Goal: Task Accomplishment & Management: Manage account settings

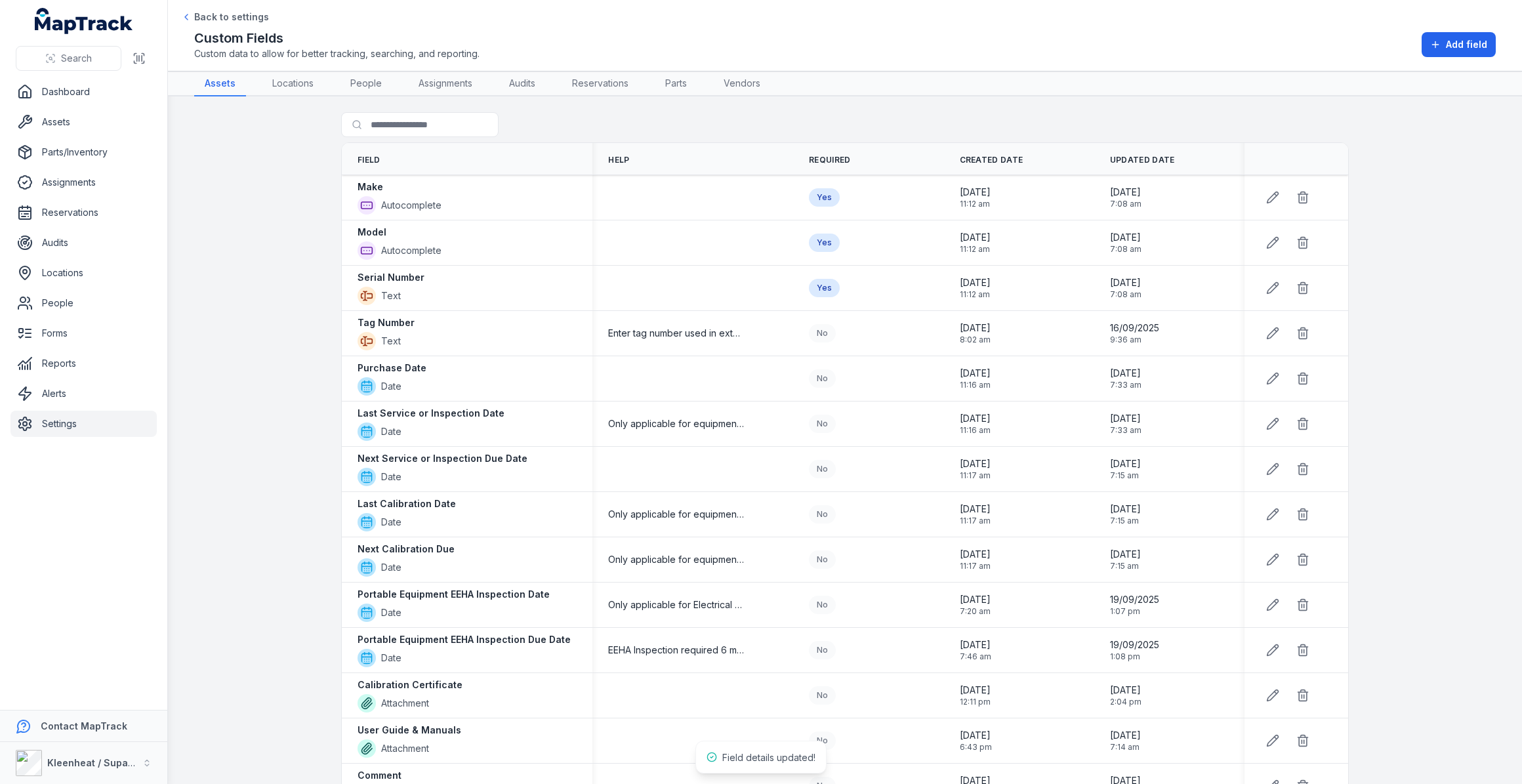
scroll to position [432, 0]
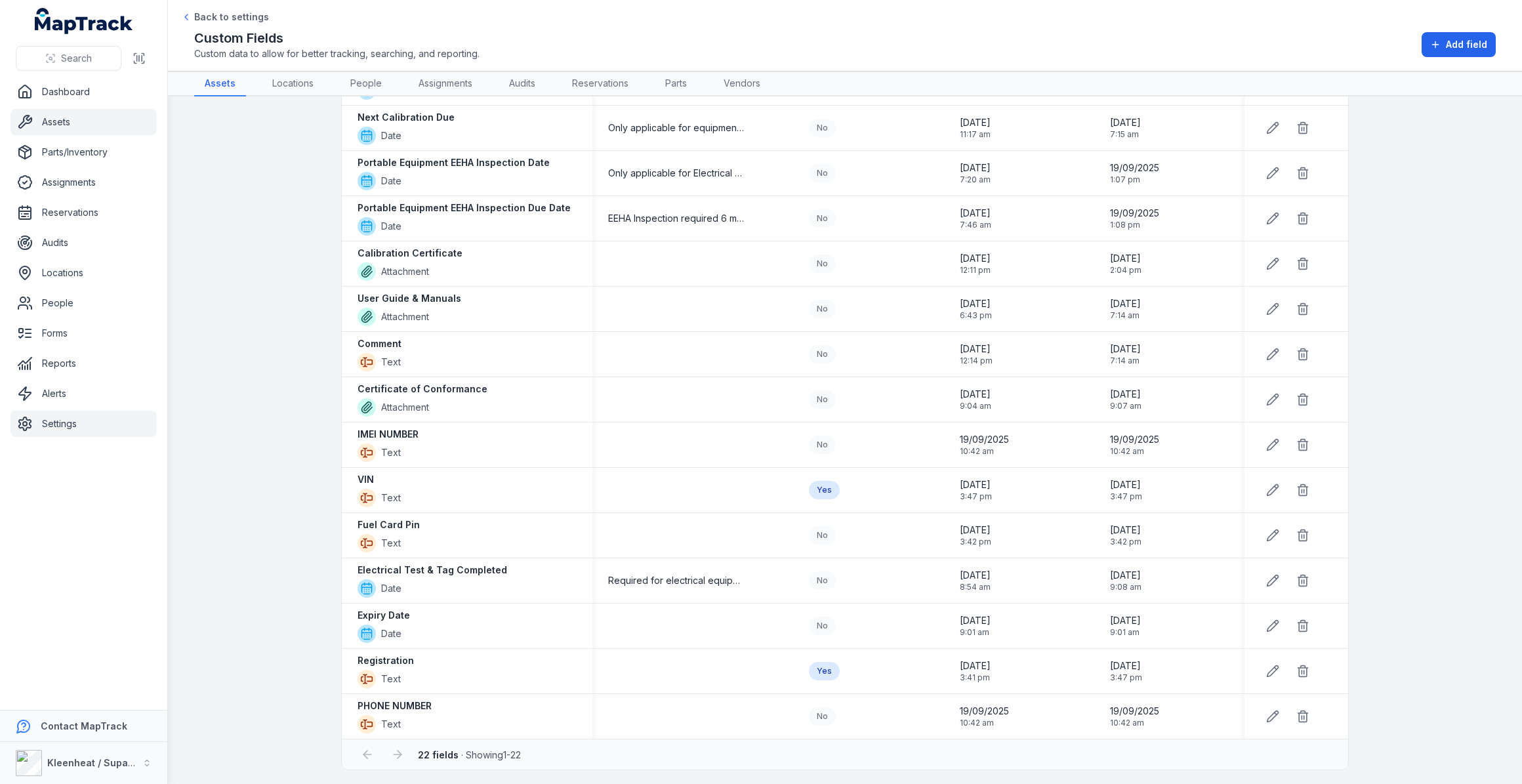
click at [46, 124] on link "Assets" at bounding box center [84, 122] width 147 height 26
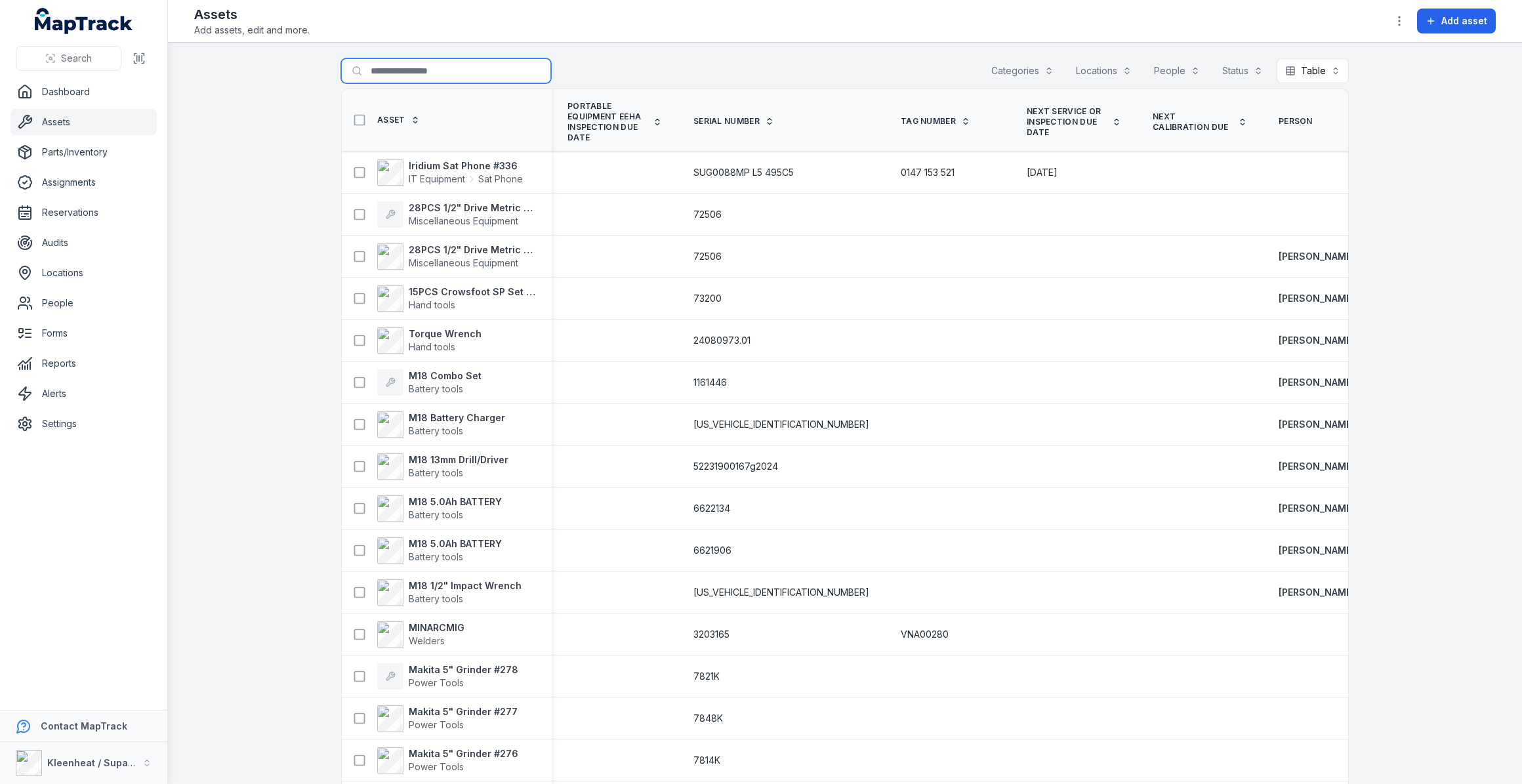
click at [444, 74] on input "Search for assets" at bounding box center [446, 71] width 210 height 25
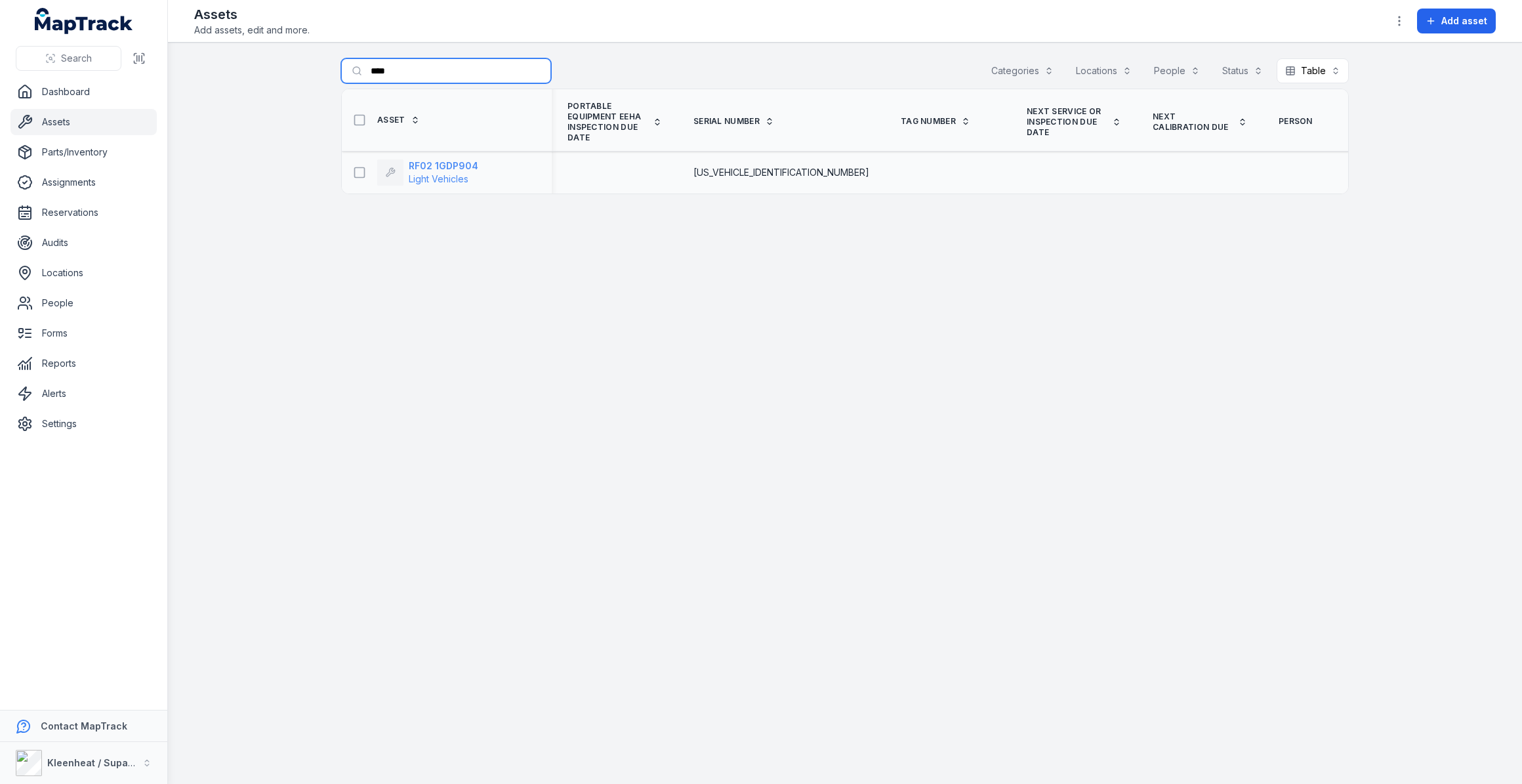
type input "****"
click at [465, 161] on strong "RF02 1GDP904" at bounding box center [443, 166] width 70 height 13
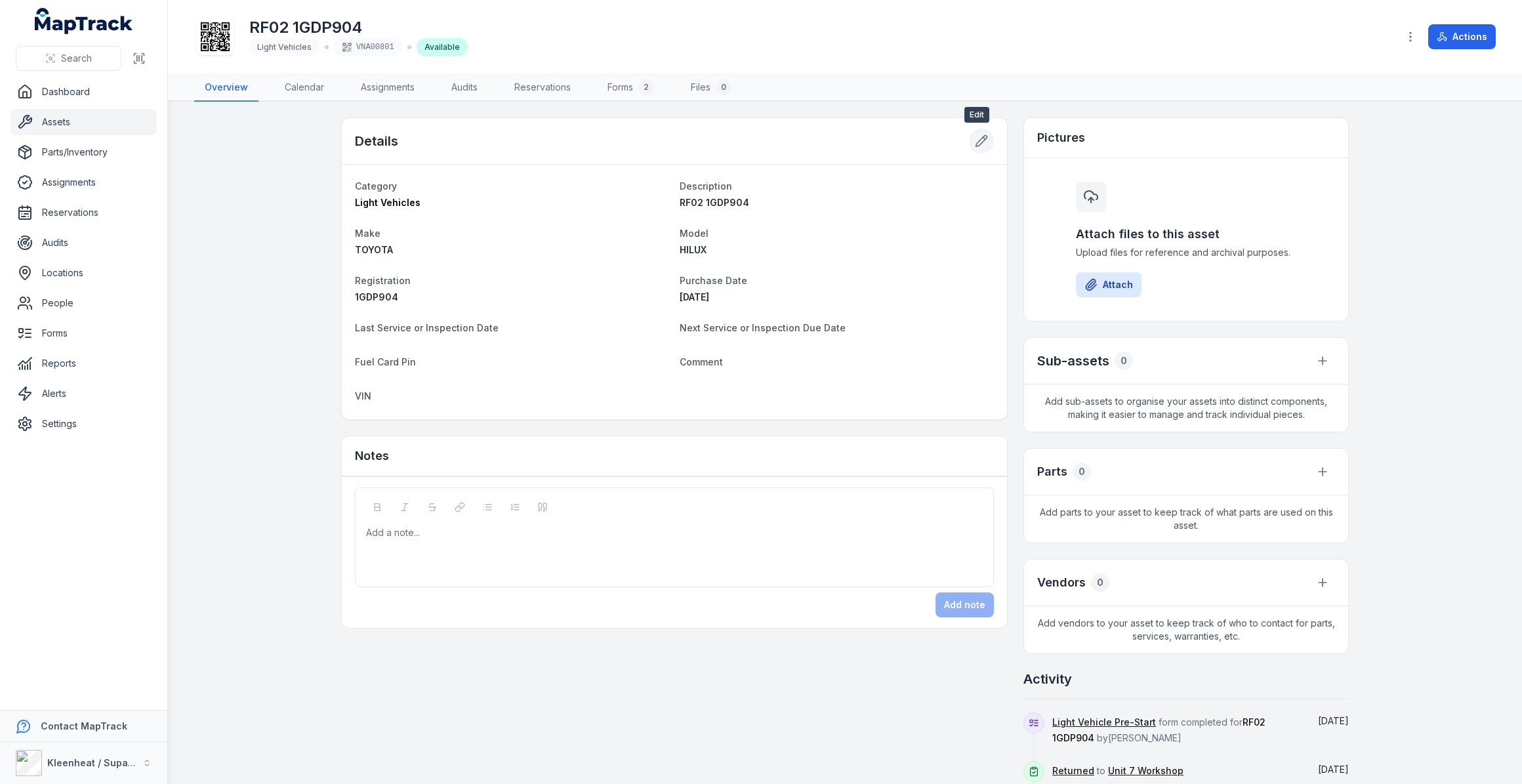
click at [979, 141] on icon at bounding box center [981, 141] width 13 height 13
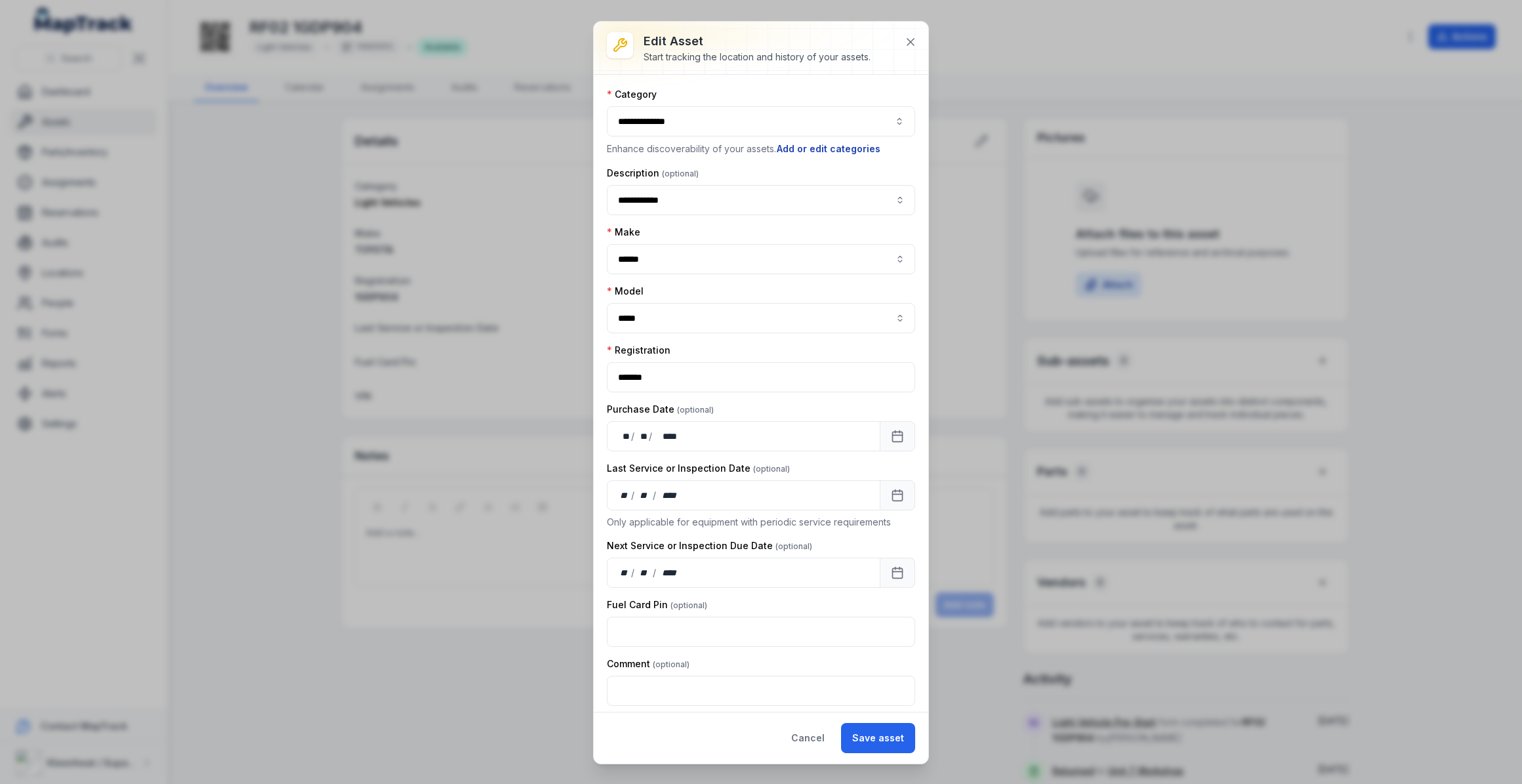
click at [813, 149] on button "Add or edit categories" at bounding box center [828, 149] width 105 height 15
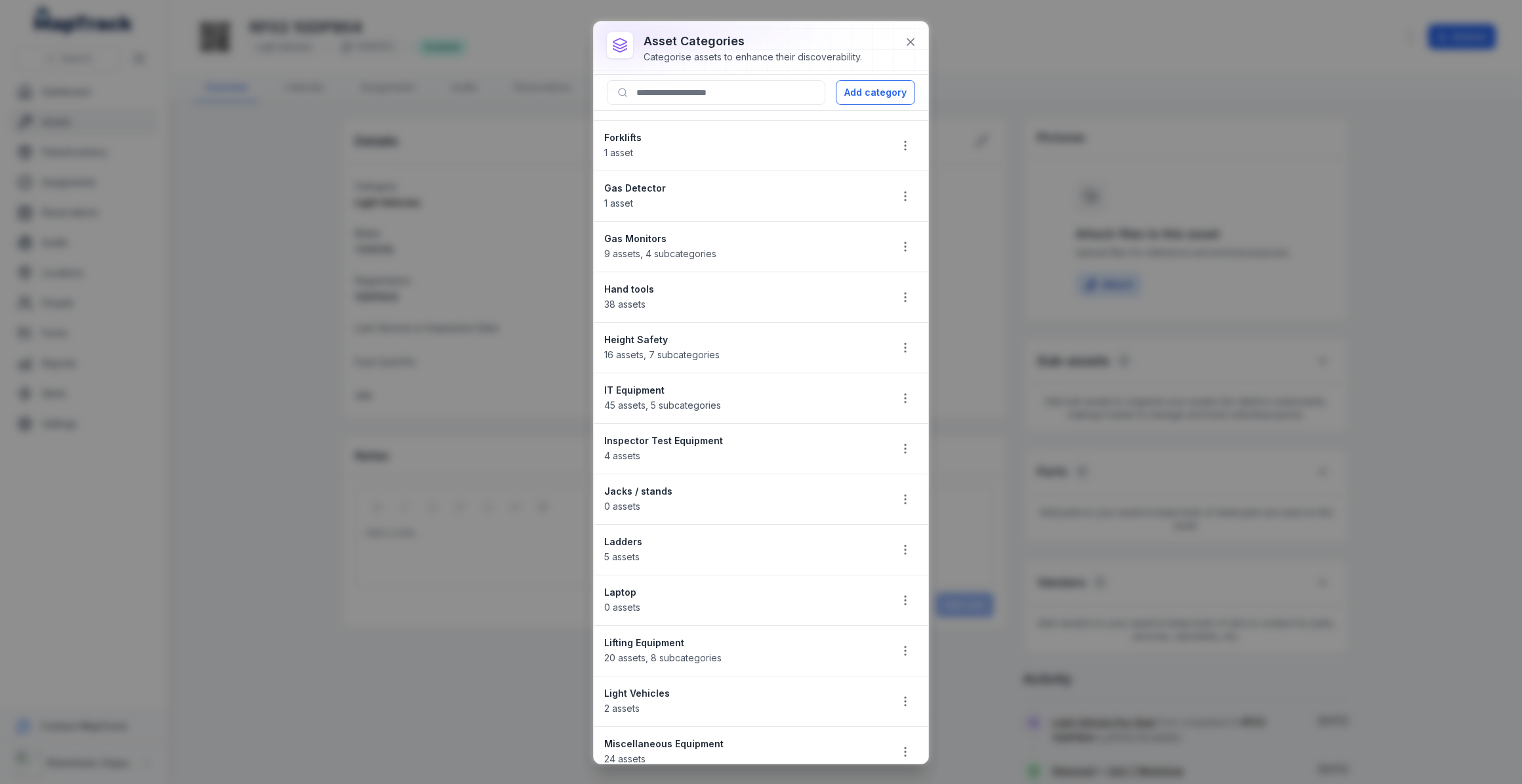
scroll to position [417, 0]
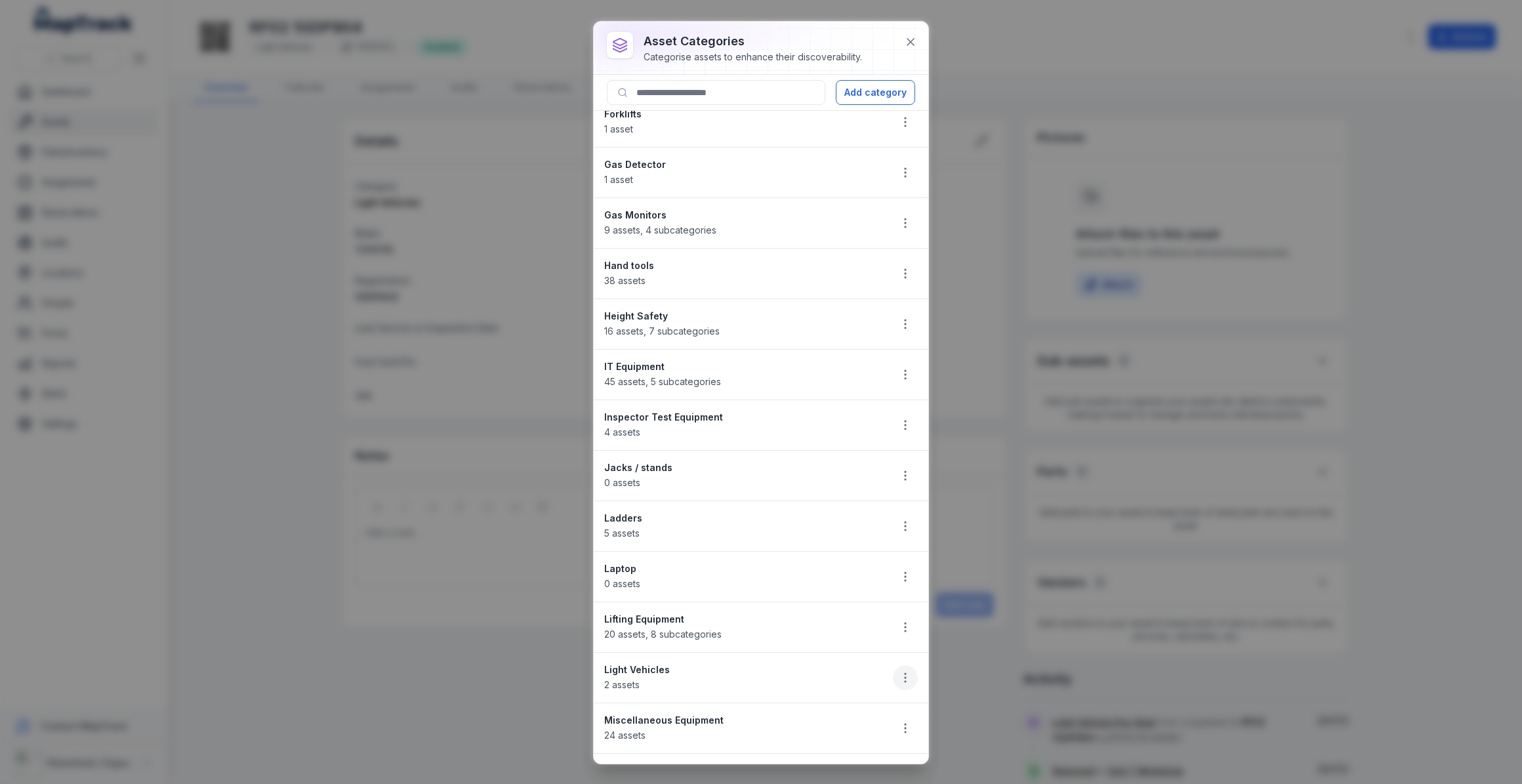
click at [898, 673] on icon "button" at bounding box center [905, 678] width 13 height 13
click at [798, 583] on div "Edit" at bounding box center [830, 582] width 147 height 23
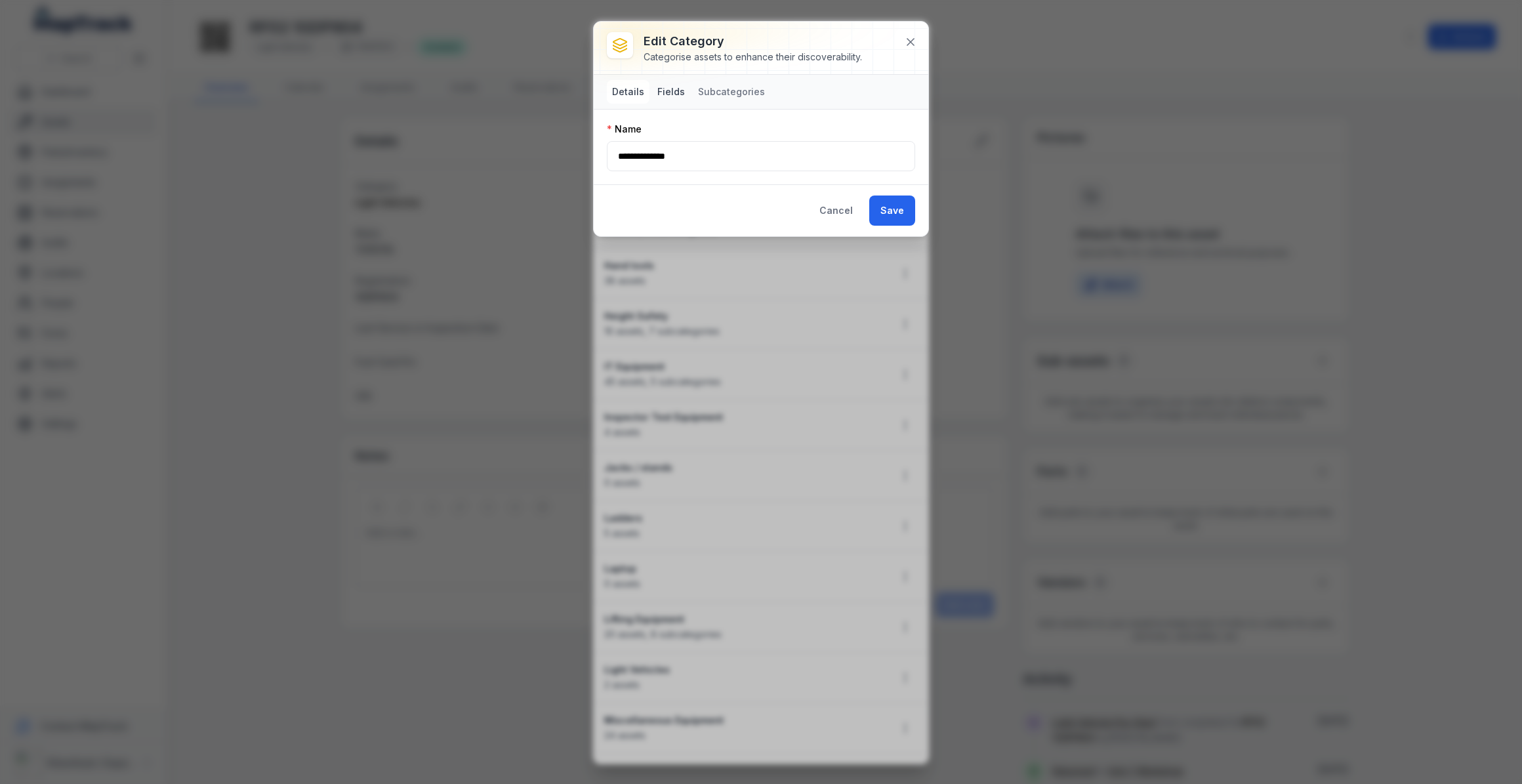
click at [673, 92] on button "Fields" at bounding box center [671, 92] width 38 height 23
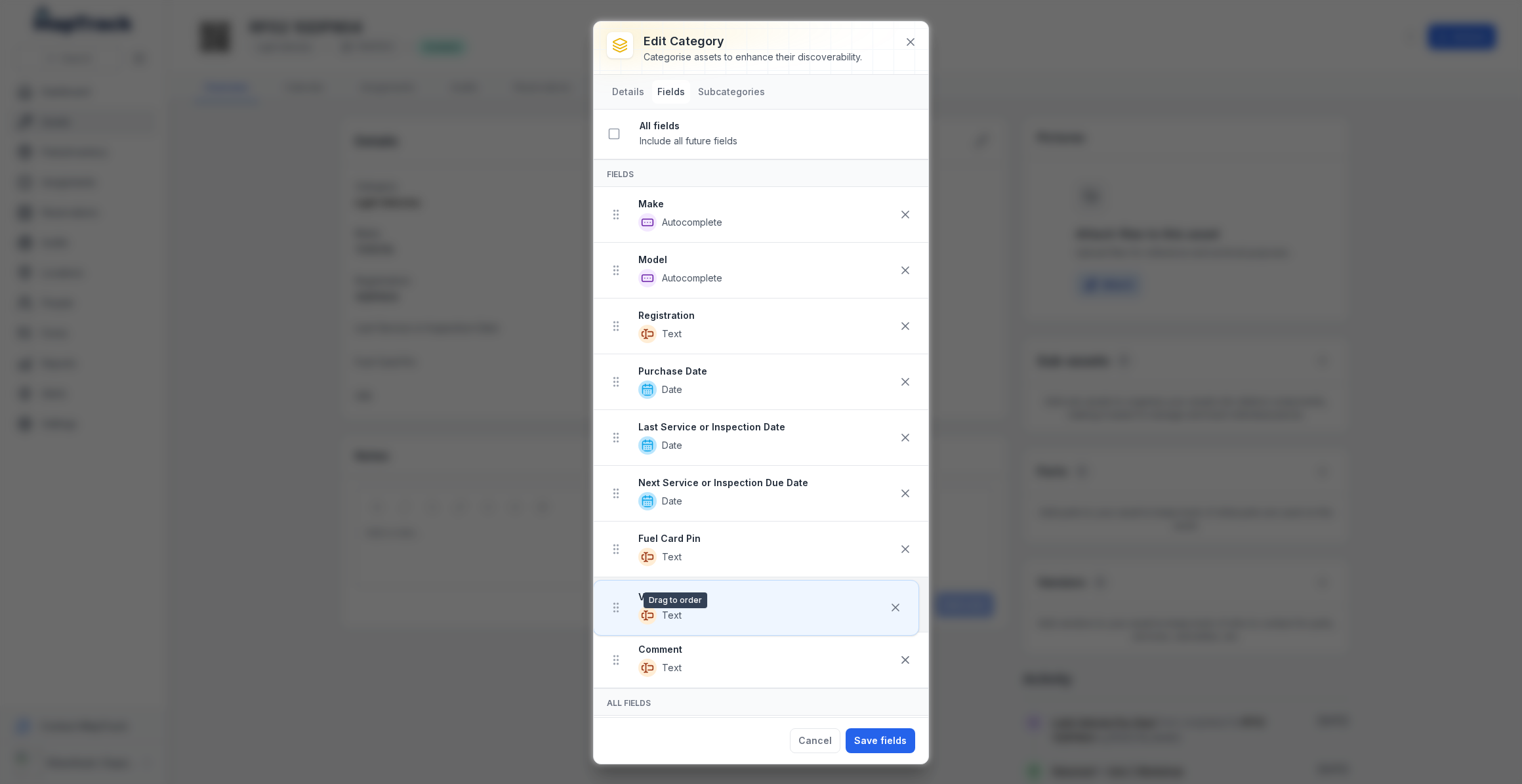
scroll to position [5, 0]
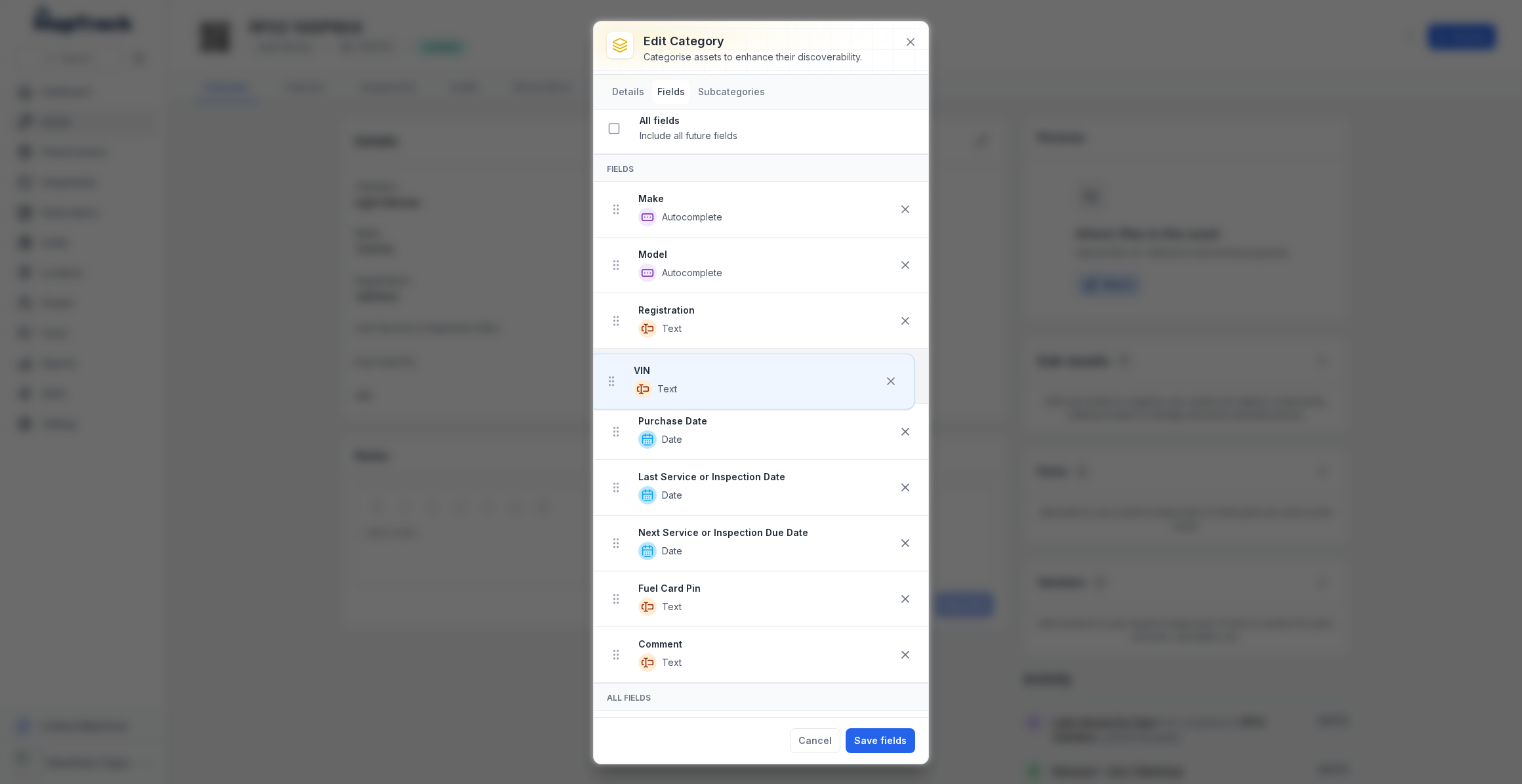
drag, startPoint x: 617, startPoint y: 666, endPoint x: 611, endPoint y: 380, distance: 286.1
click at [611, 380] on ul "Make Autocomplete Model Autocomplete Registration Text Purchase Date Date Last …" at bounding box center [761, 432] width 335 height 501
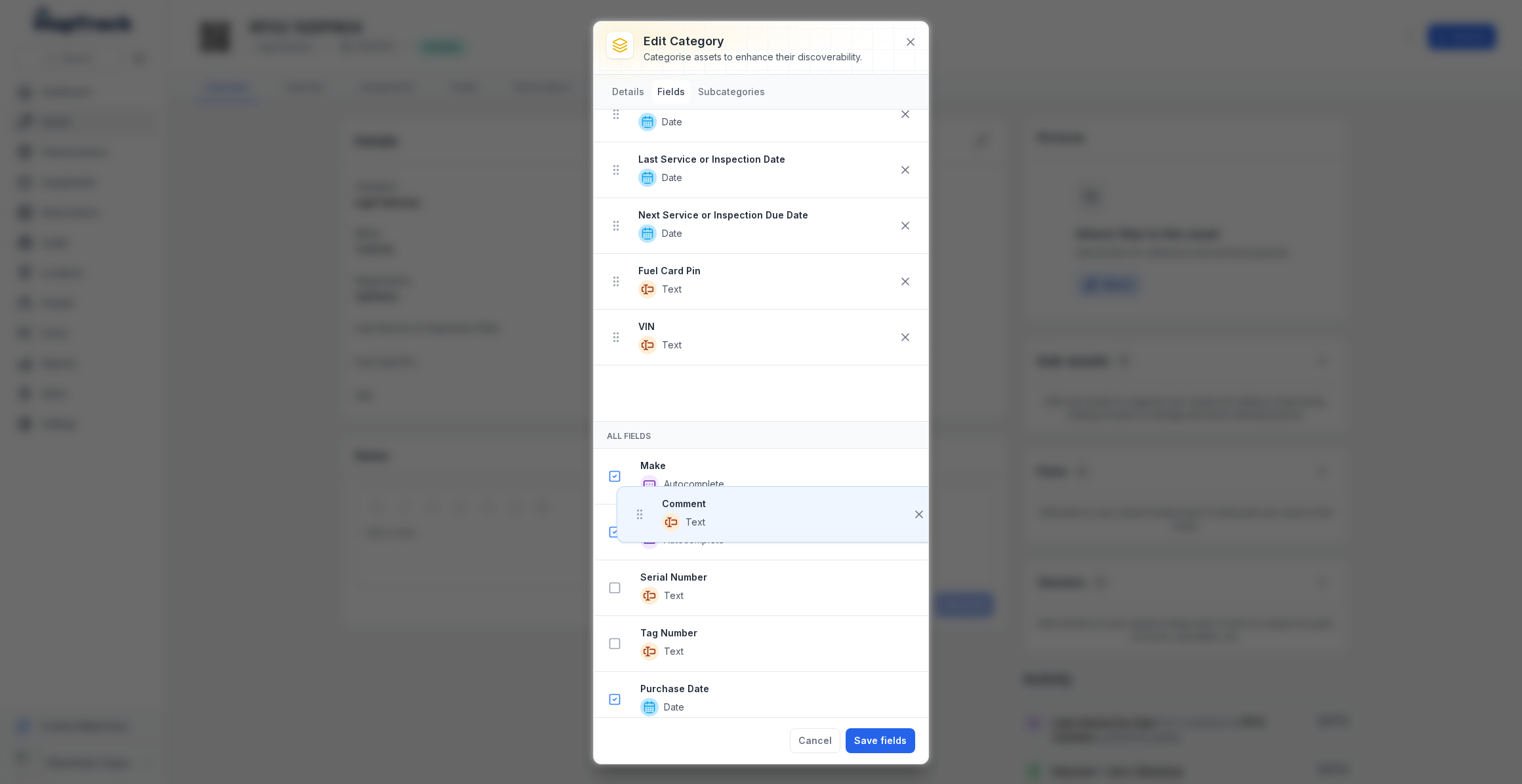
scroll to position [269, 0]
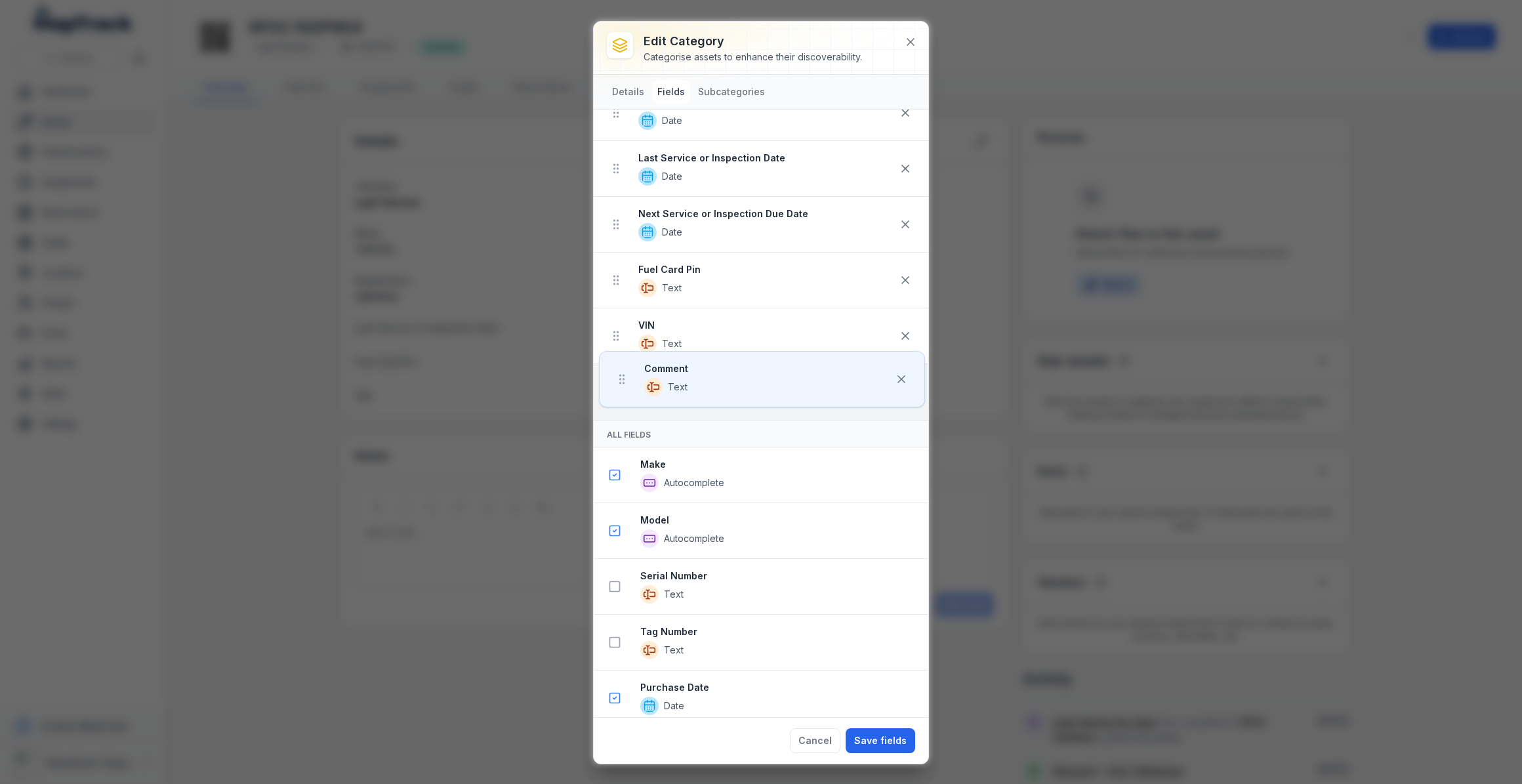
click at [621, 378] on ul "Make Autocomplete Model Autocomplete Registration Text Comment Text Purchase Da…" at bounding box center [761, 169] width 335 height 502
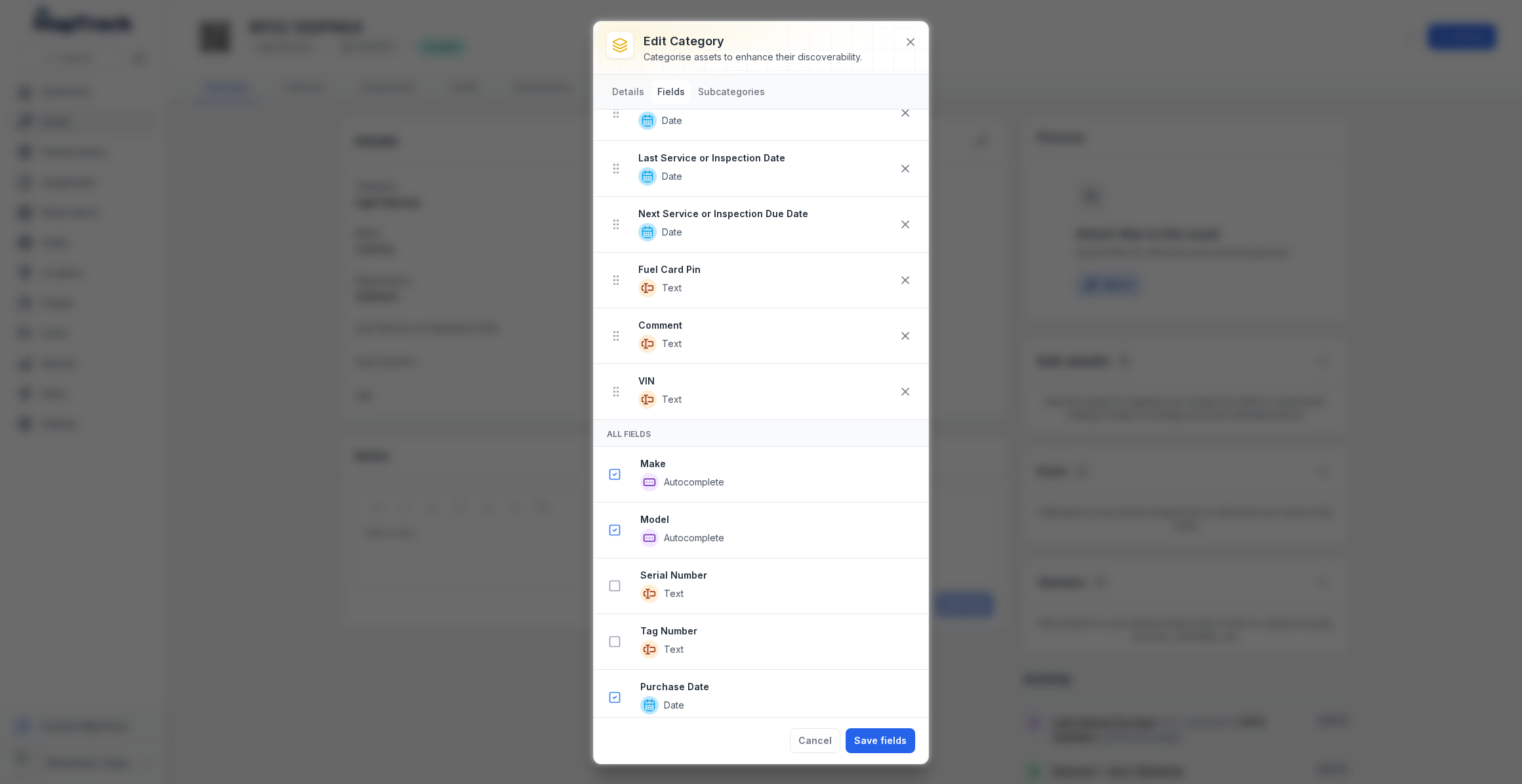
scroll to position [268, 0]
click at [613, 341] on icon at bounding box center [616, 336] width 13 height 13
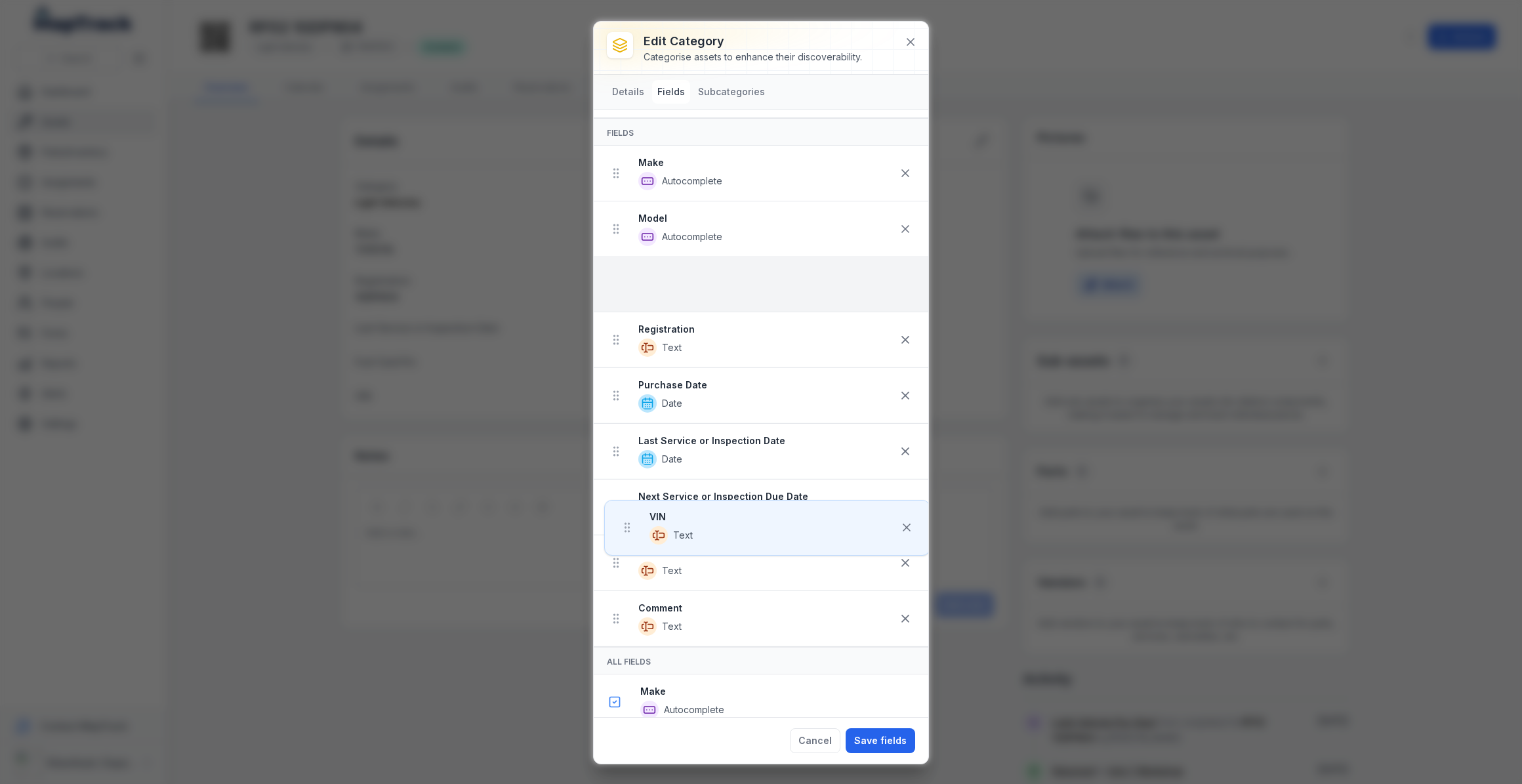
scroll to position [40, 0]
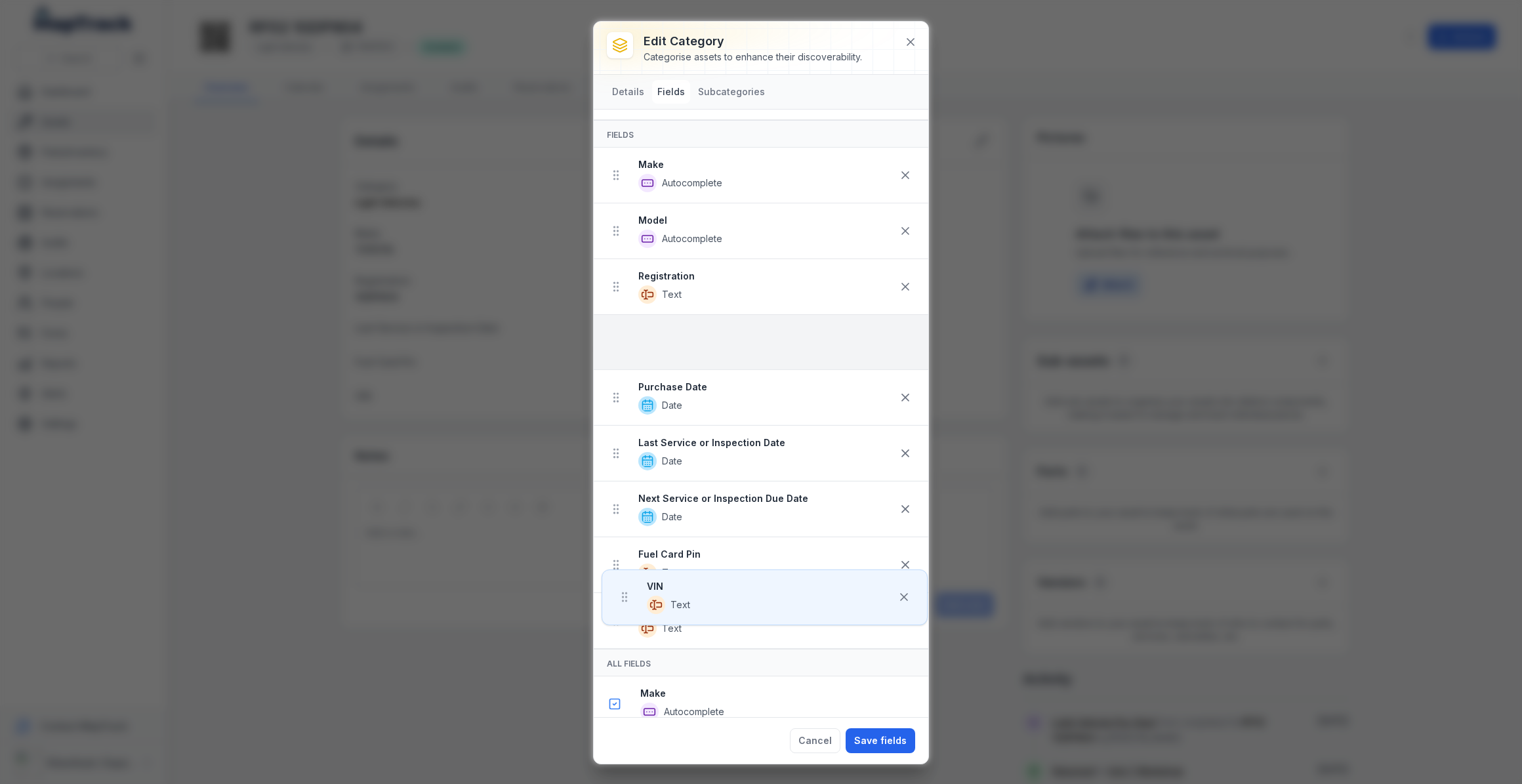
drag, startPoint x: 623, startPoint y: 393, endPoint x: 633, endPoint y: 317, distance: 76.7
click at [633, 317] on ul "Make Autocomplete Model Autocomplete Registration Text Purchase Date Date Last …" at bounding box center [761, 398] width 335 height 501
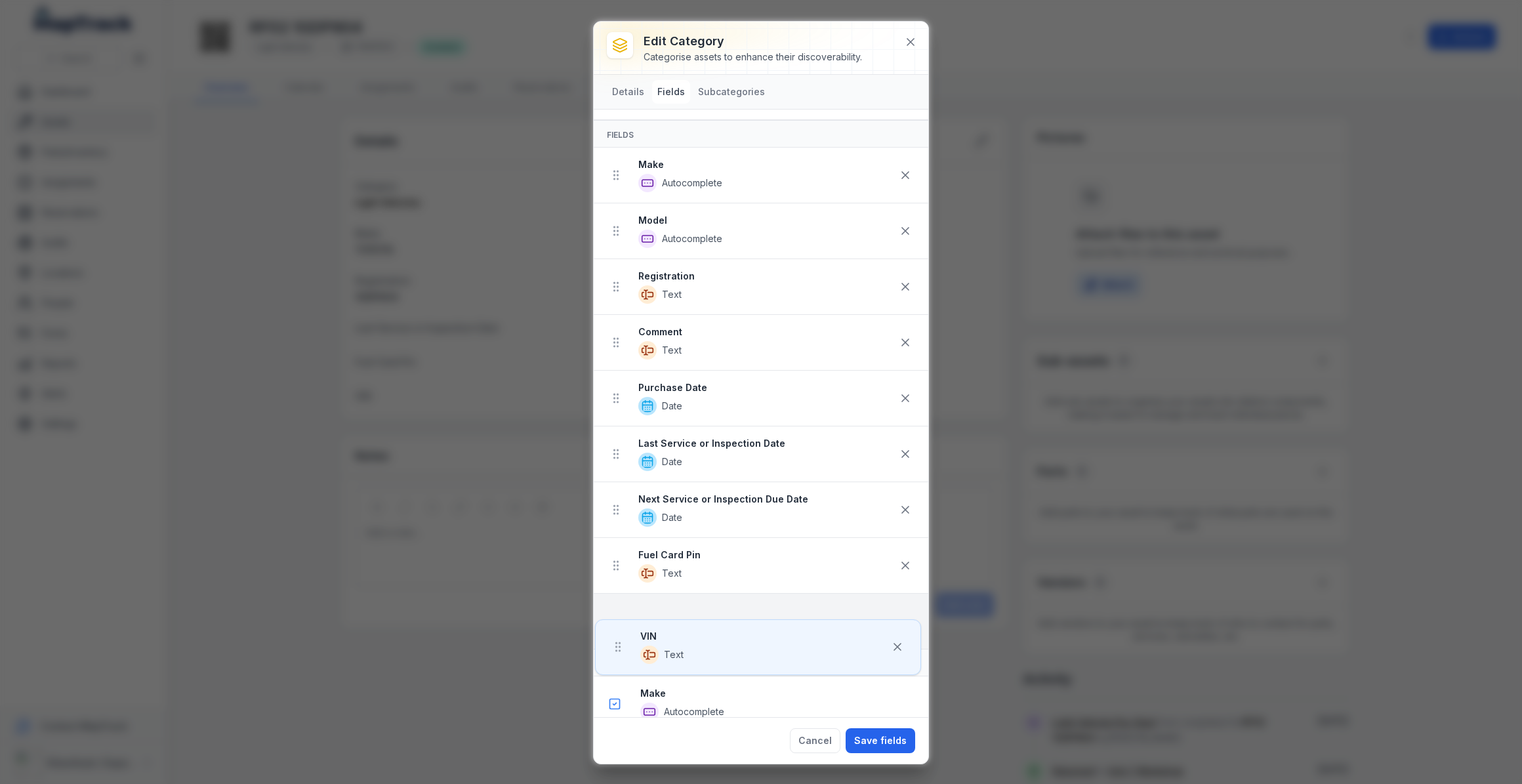
scroll to position [42, 0]
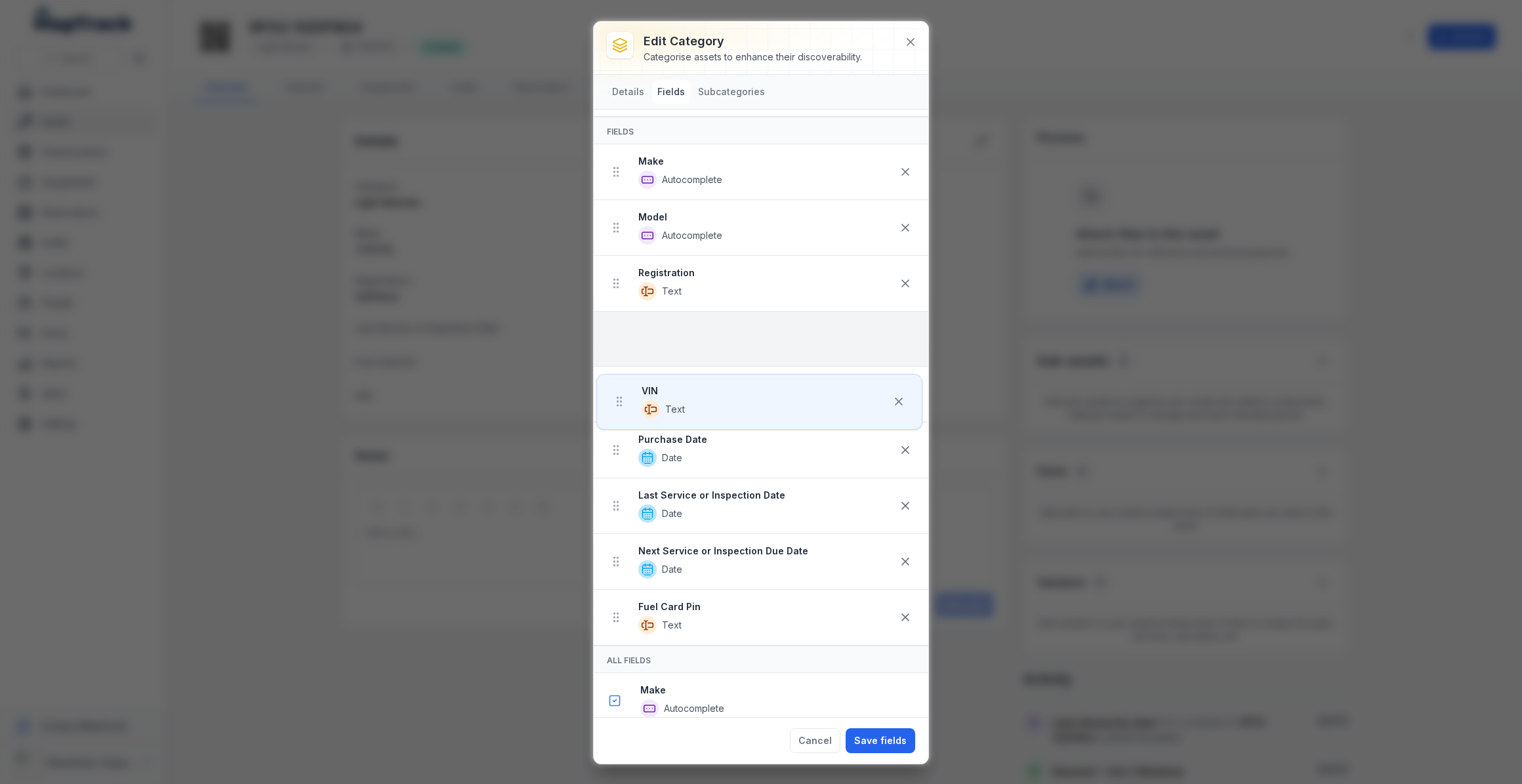
drag, startPoint x: 617, startPoint y: 619, endPoint x: 622, endPoint y: 358, distance: 261.0
click at [622, 358] on ul "Make Autocomplete Model Autocomplete Registration Text Comment Text Purchase Da…" at bounding box center [761, 395] width 335 height 501
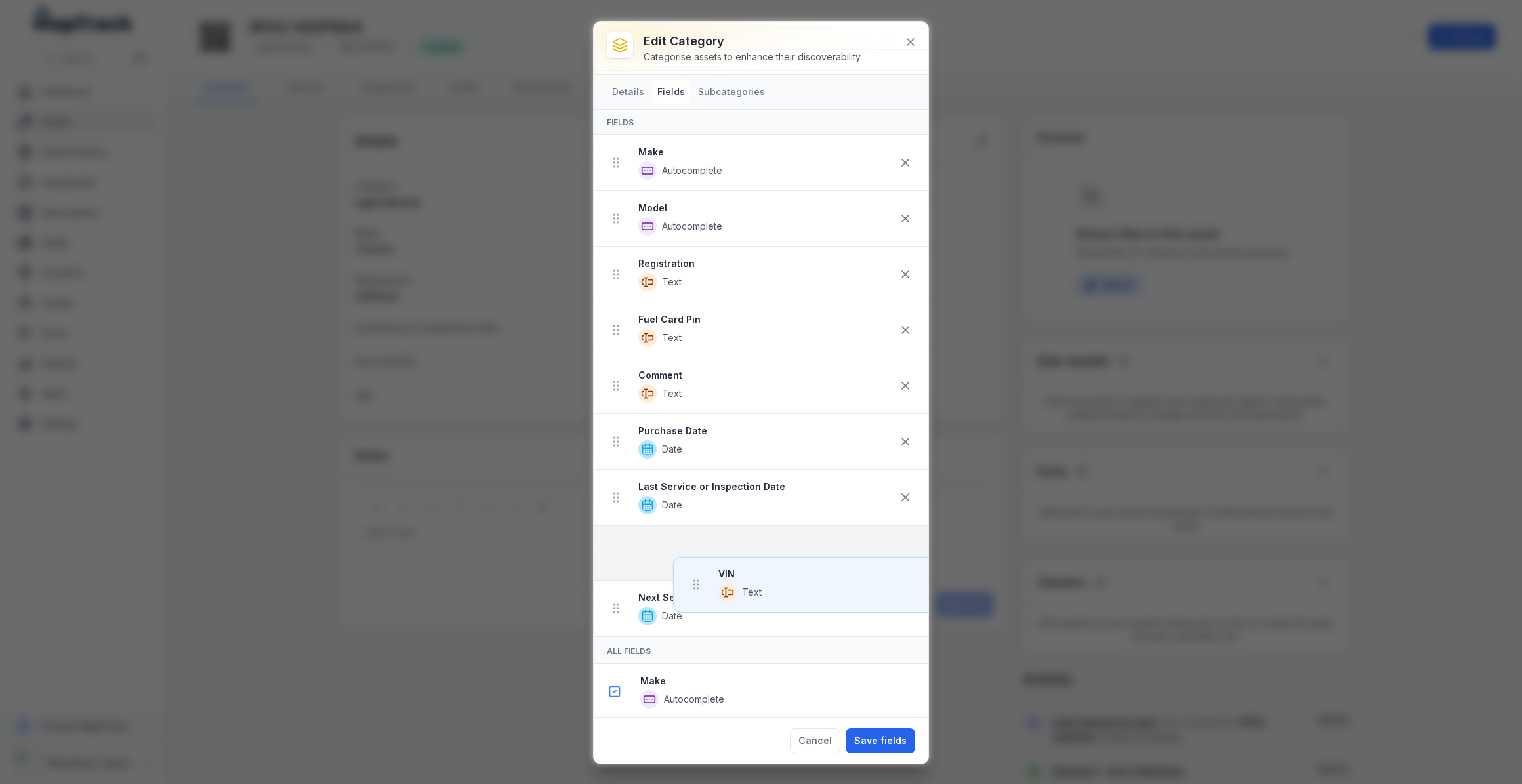
scroll to position [53, 0]
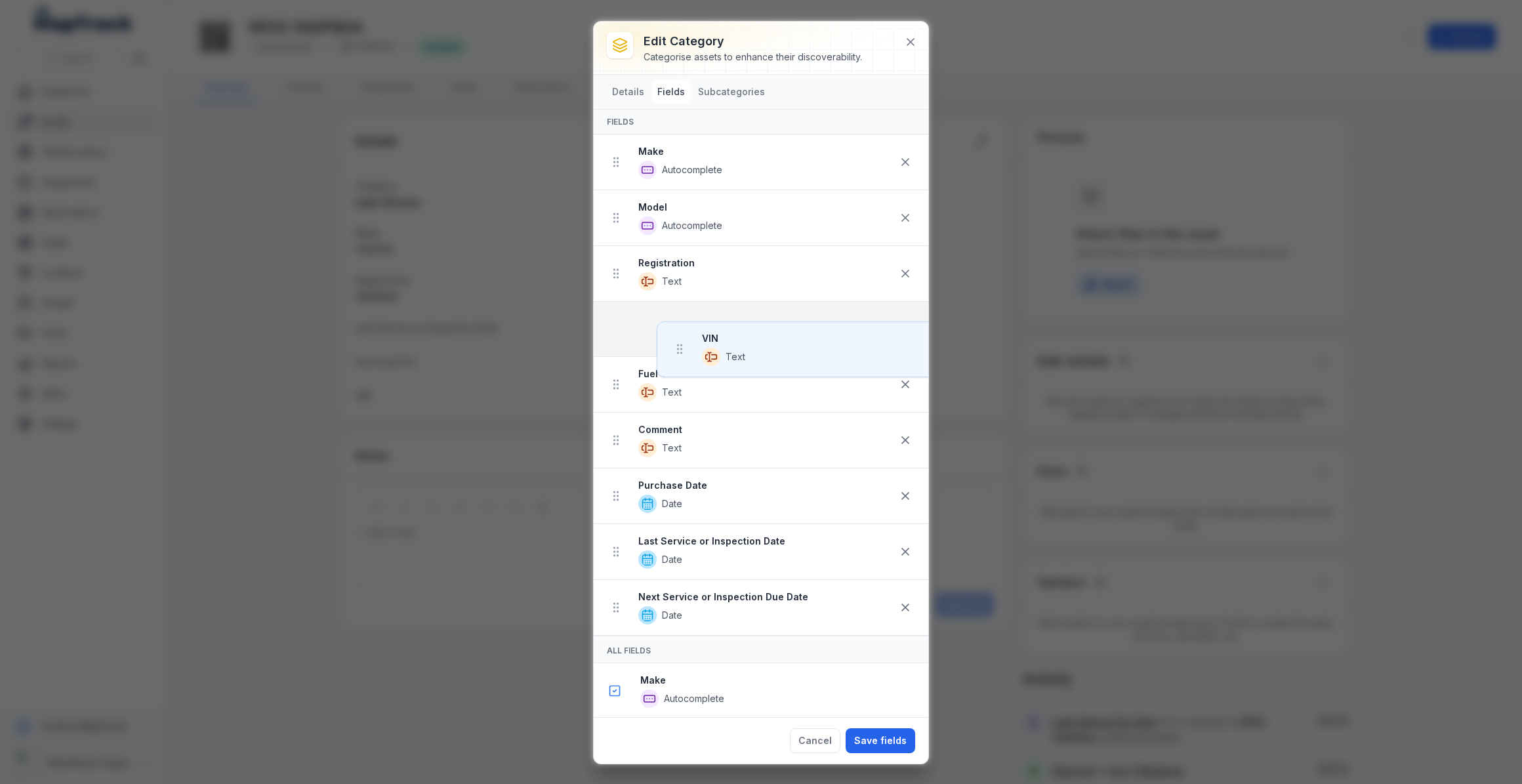
drag, startPoint x: 618, startPoint y: 616, endPoint x: 685, endPoint y: 303, distance: 320.1
click at [685, 303] on ul "Make Autocomplete Model Autocomplete Registration Text Fuel Card Pin Text Comme…" at bounding box center [761, 385] width 335 height 501
drag, startPoint x: 616, startPoint y: 498, endPoint x: 616, endPoint y: 300, distance: 198.0
click at [616, 300] on ul "Make Autocomplete Model Autocomplete Registration Text Next Service or Inspecti…" at bounding box center [761, 385] width 335 height 502
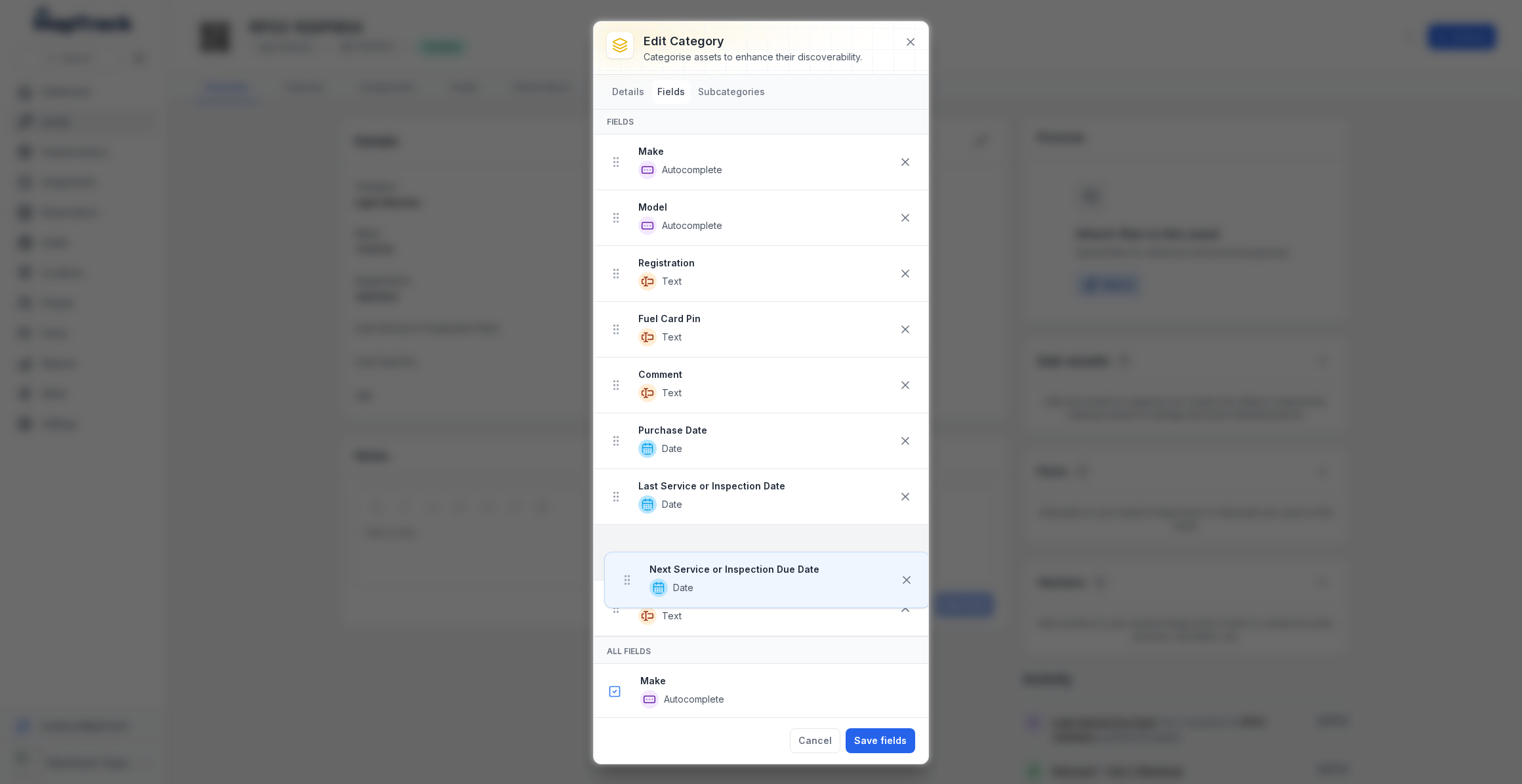
drag, startPoint x: 620, startPoint y: 328, endPoint x: 630, endPoint y: 531, distance: 203.2
click at [630, 531] on ul "Make Autocomplete Model Autocomplete Registration Text Next Service or Inspecti…" at bounding box center [761, 385] width 335 height 502
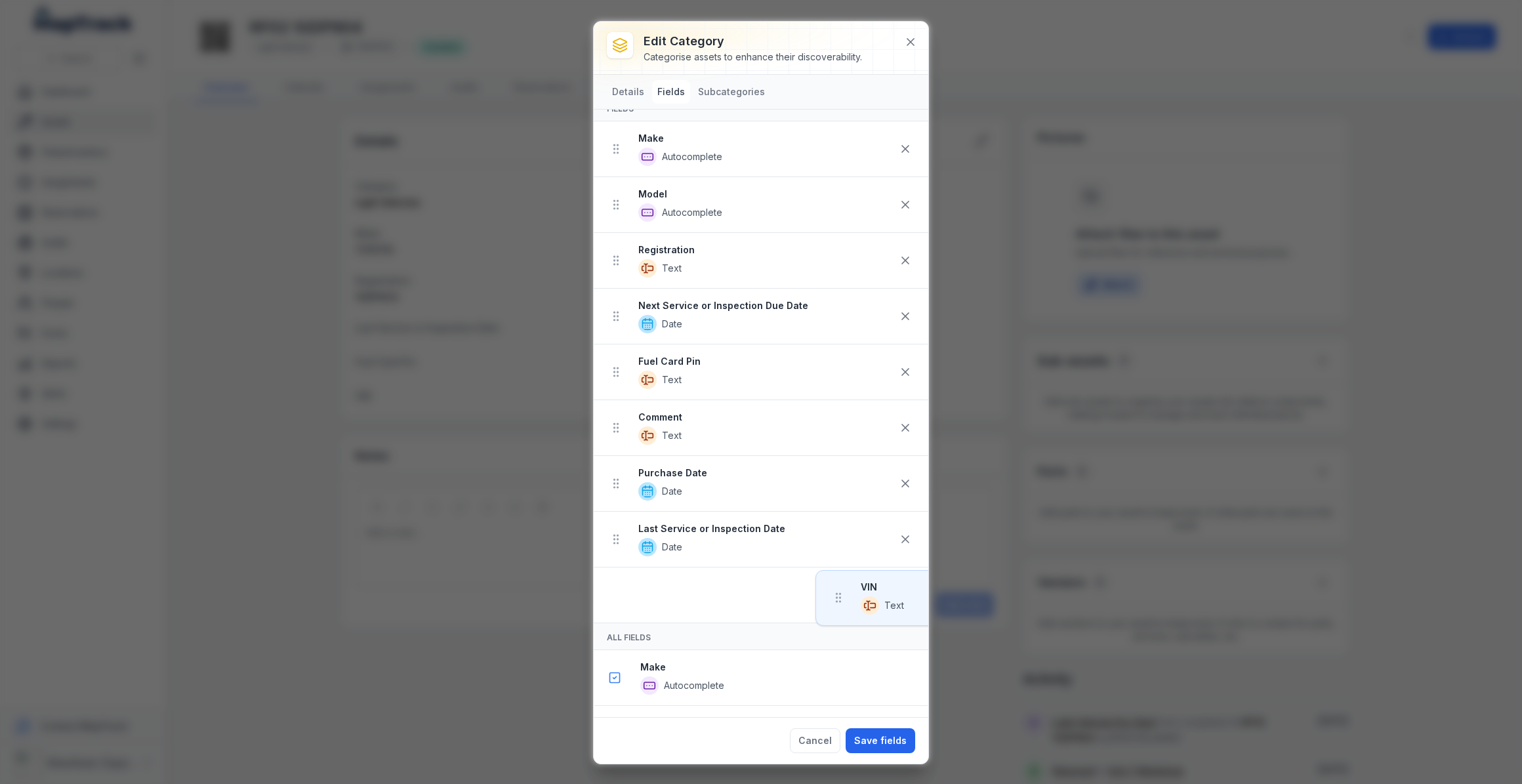
scroll to position [66, 0]
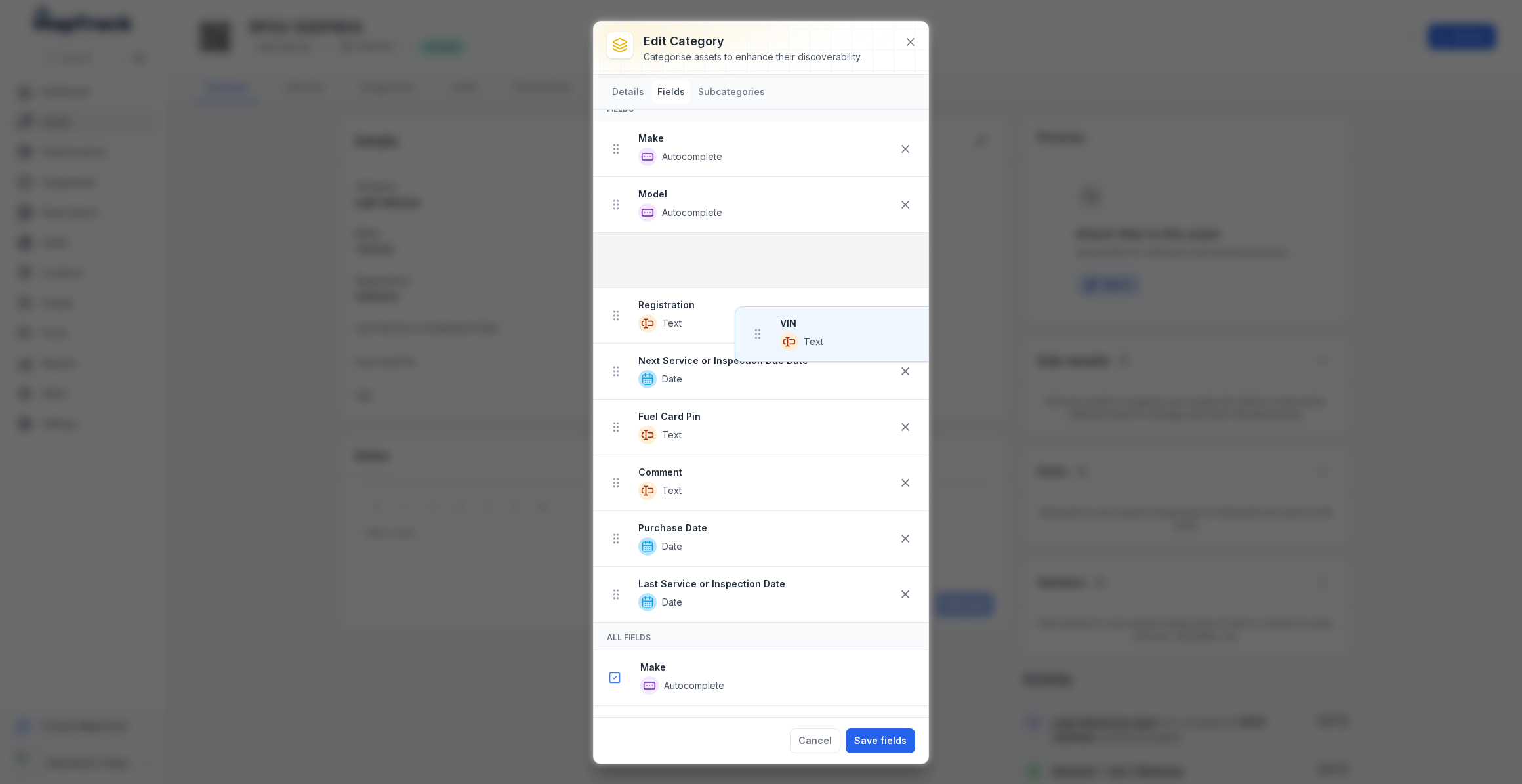
drag, startPoint x: 616, startPoint y: 610, endPoint x: 761, endPoint y: 284, distance: 356.8
click at [761, 284] on ul "Make Autocomplete Model Autocomplete Registration Text Next Service or Inspecti…" at bounding box center [761, 372] width 335 height 501
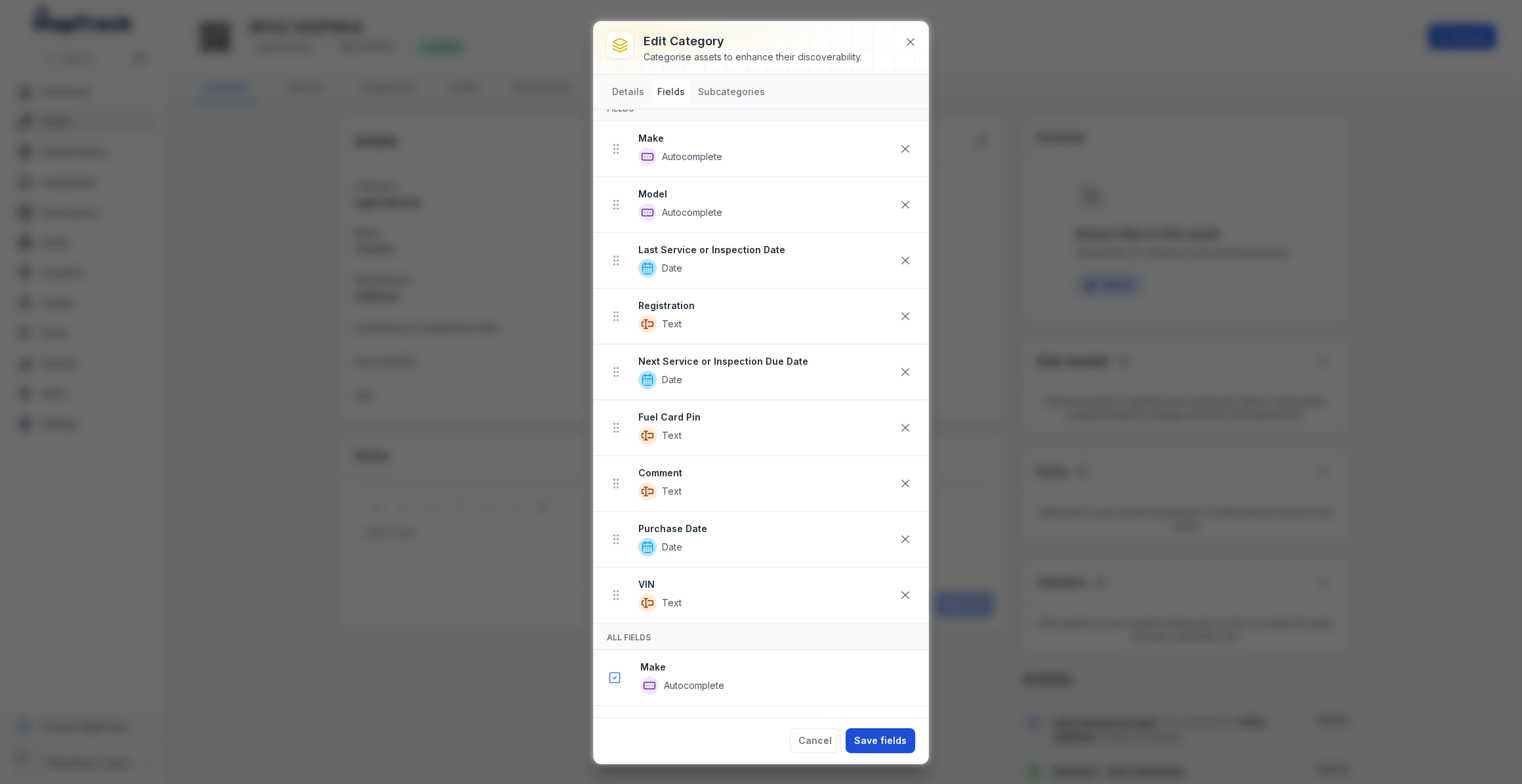
click at [859, 741] on button "Save fields" at bounding box center [880, 741] width 70 height 25
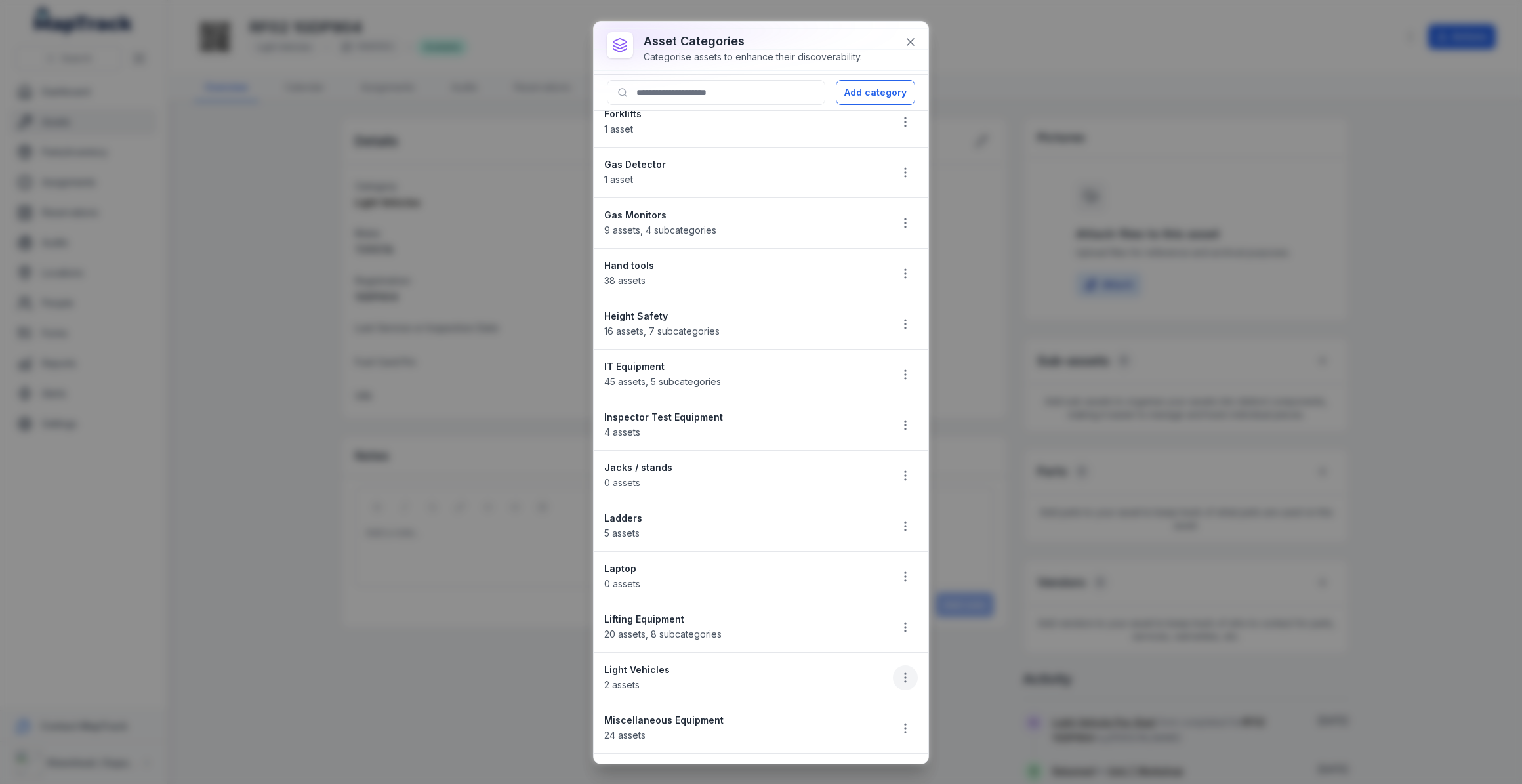
click at [898, 673] on icon "button" at bounding box center [905, 678] width 13 height 13
click at [810, 579] on div "Edit" at bounding box center [830, 582] width 147 height 23
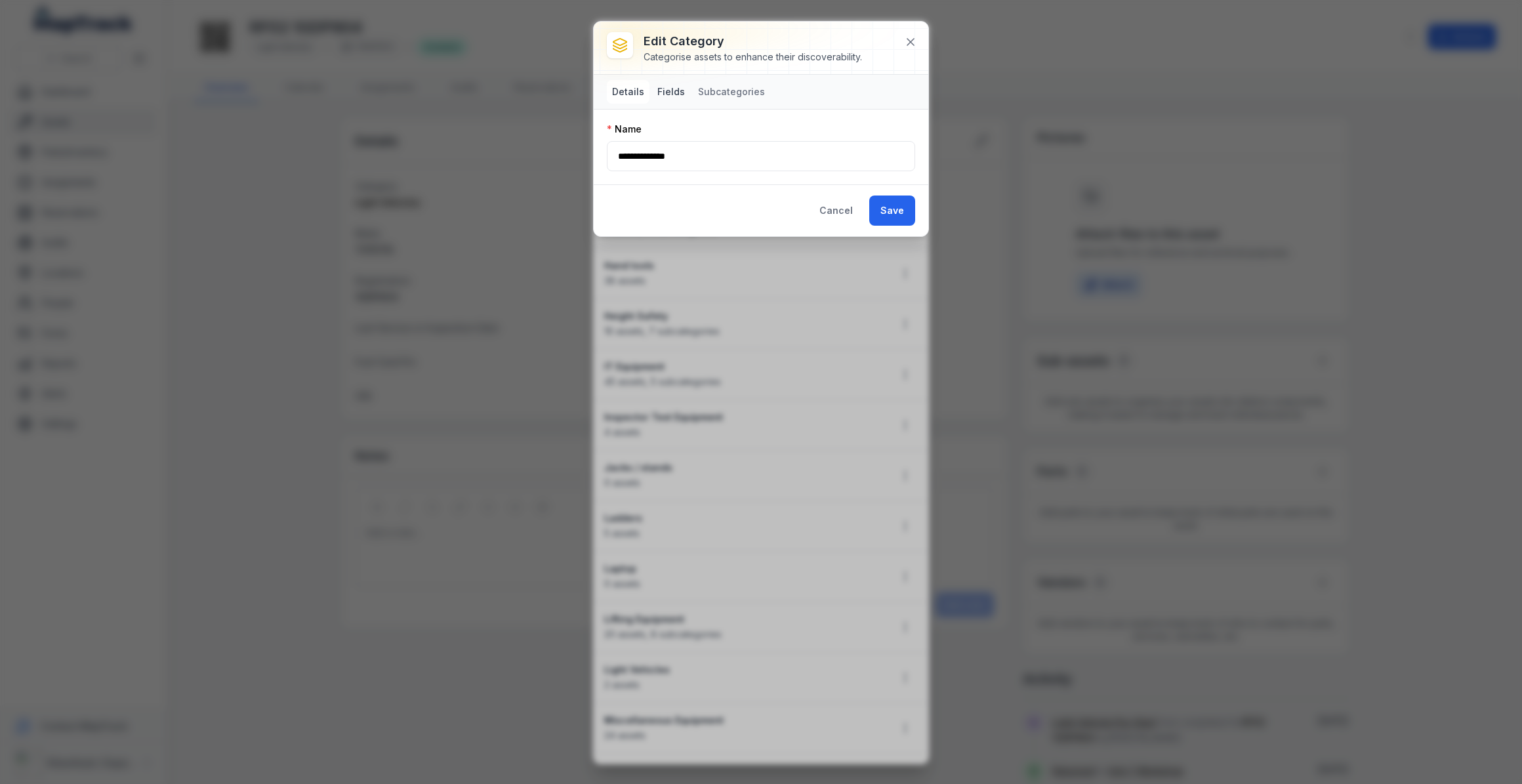
click at [670, 89] on button "Fields" at bounding box center [671, 92] width 38 height 23
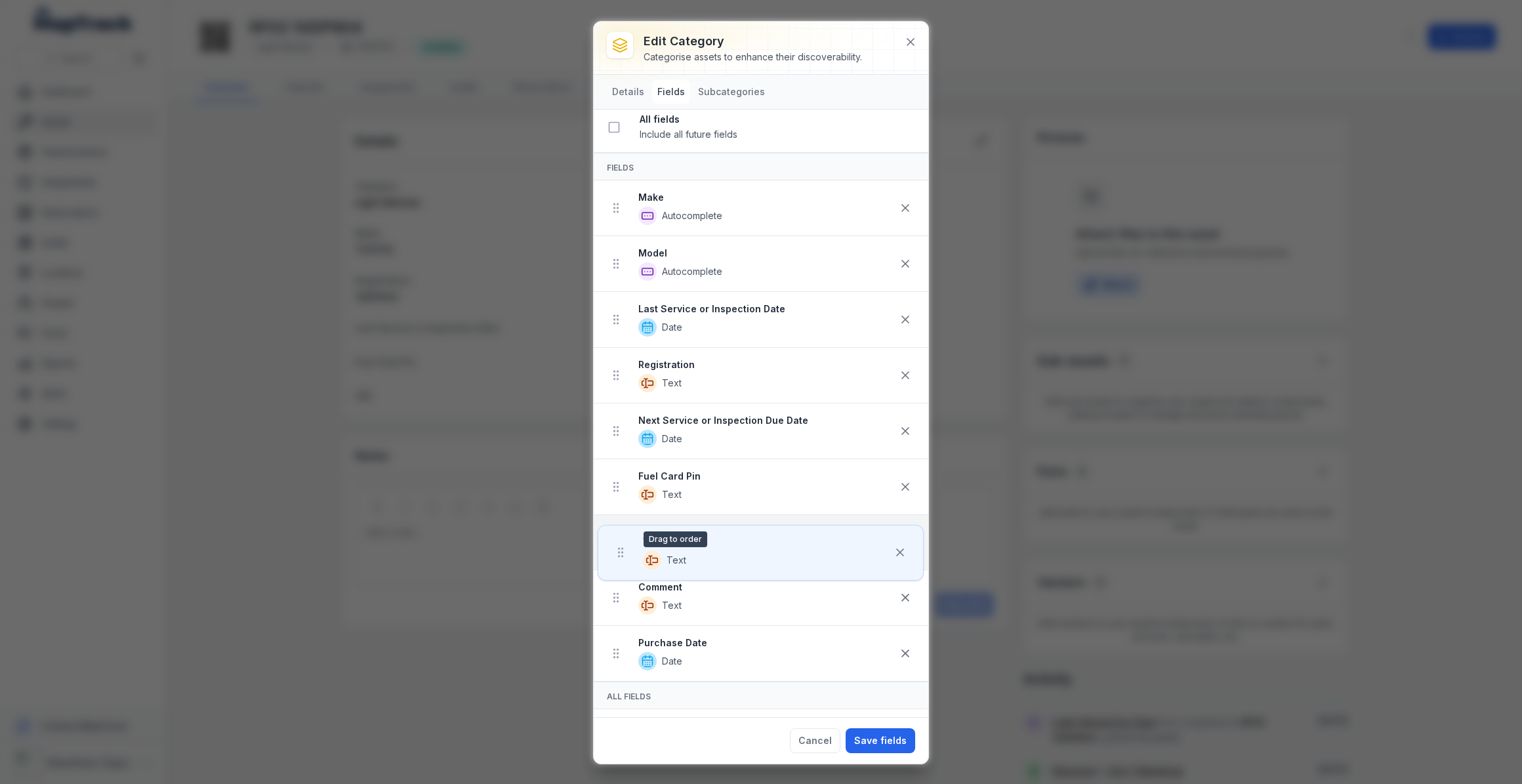
scroll to position [9, 0]
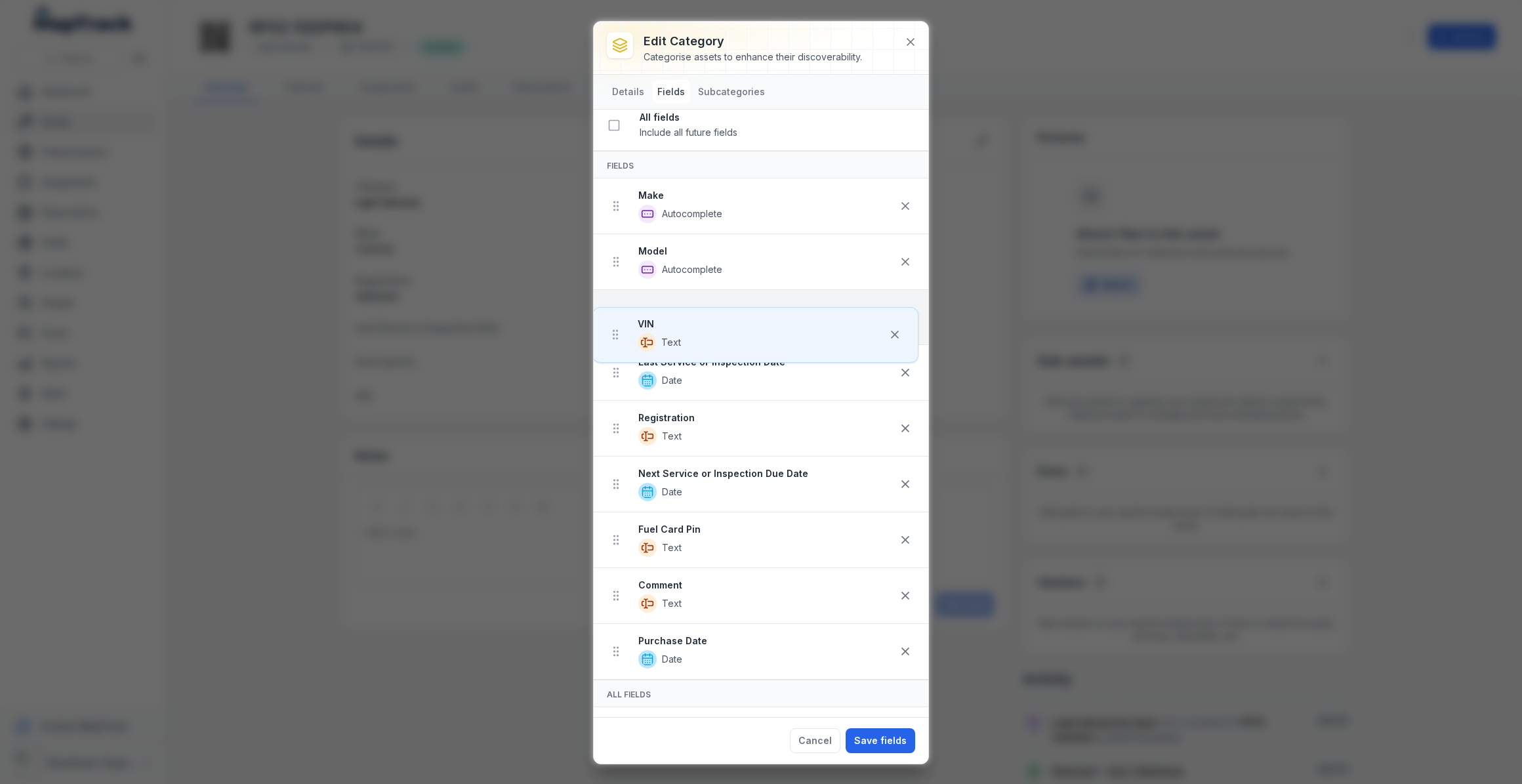
drag, startPoint x: 616, startPoint y: 658, endPoint x: 616, endPoint y: 319, distance: 339.0
click at [616, 319] on ul "Make Autocomplete Model Autocomplete Last Service or Inspection Date Date Regis…" at bounding box center [761, 429] width 335 height 501
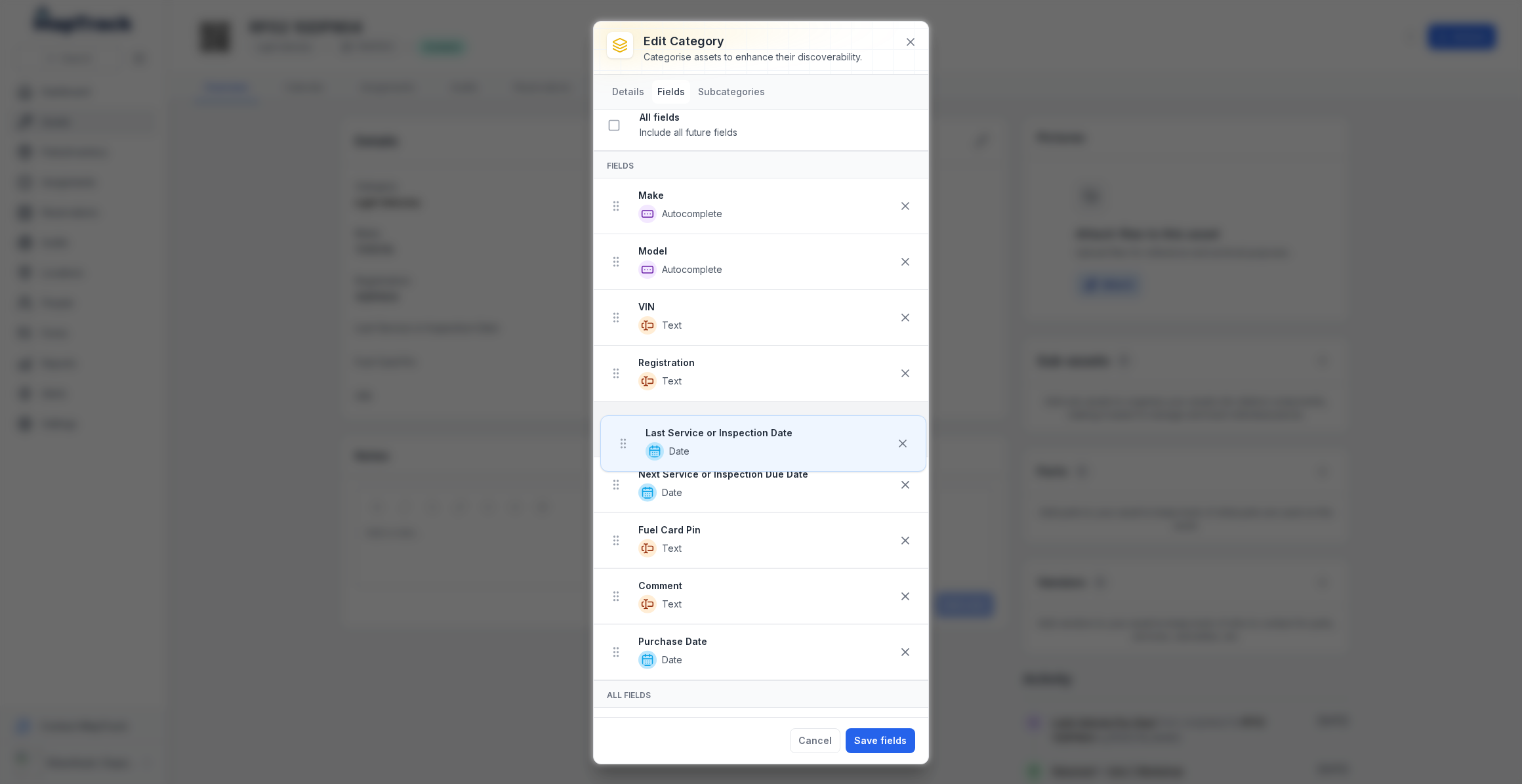
drag, startPoint x: 616, startPoint y: 372, endPoint x: 624, endPoint y: 437, distance: 65.5
click at [624, 437] on ul "Make Autocomplete Model Autocomplete VIN Text Last Service or Inspection Date D…" at bounding box center [761, 429] width 335 height 502
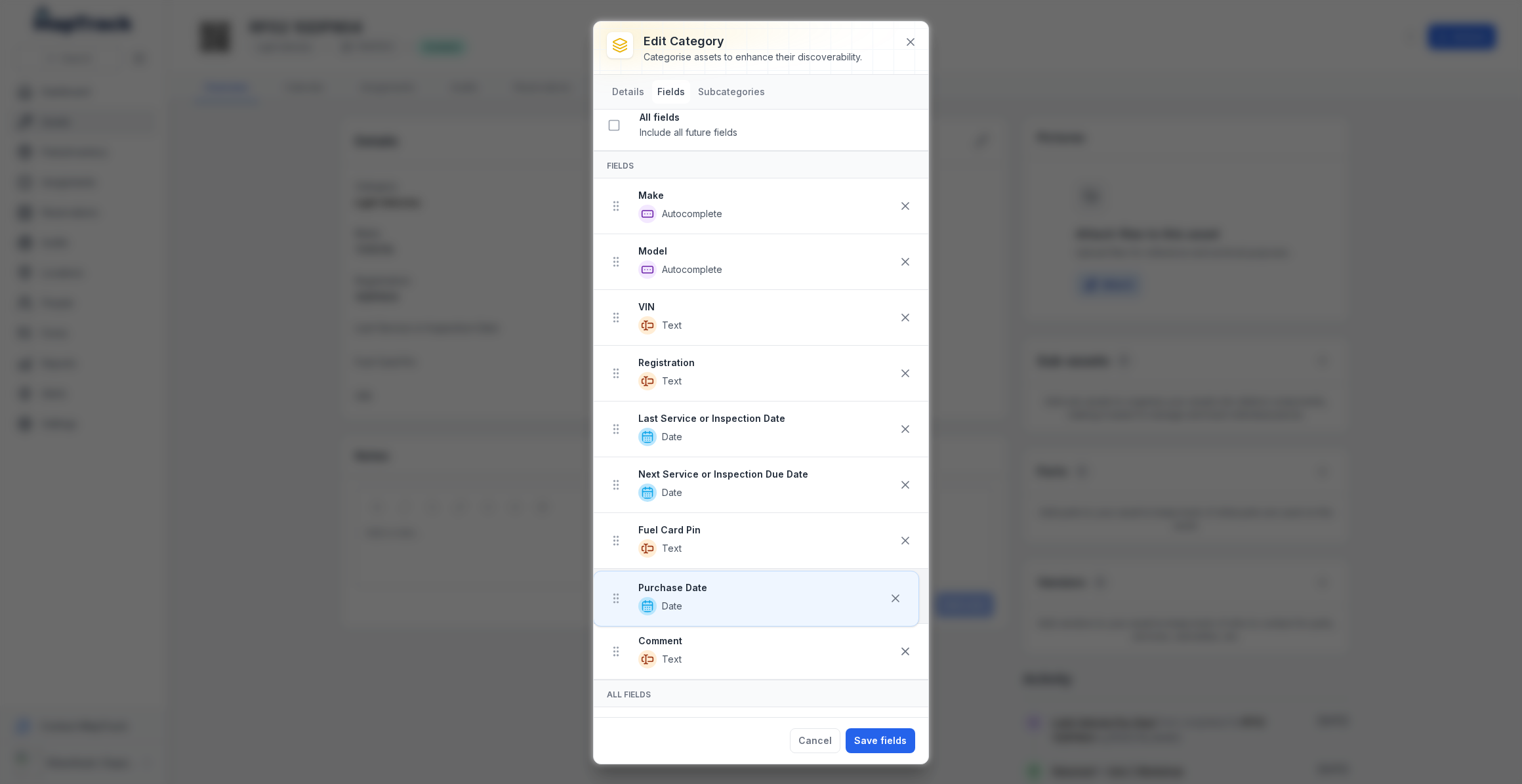
scroll to position [14, 0]
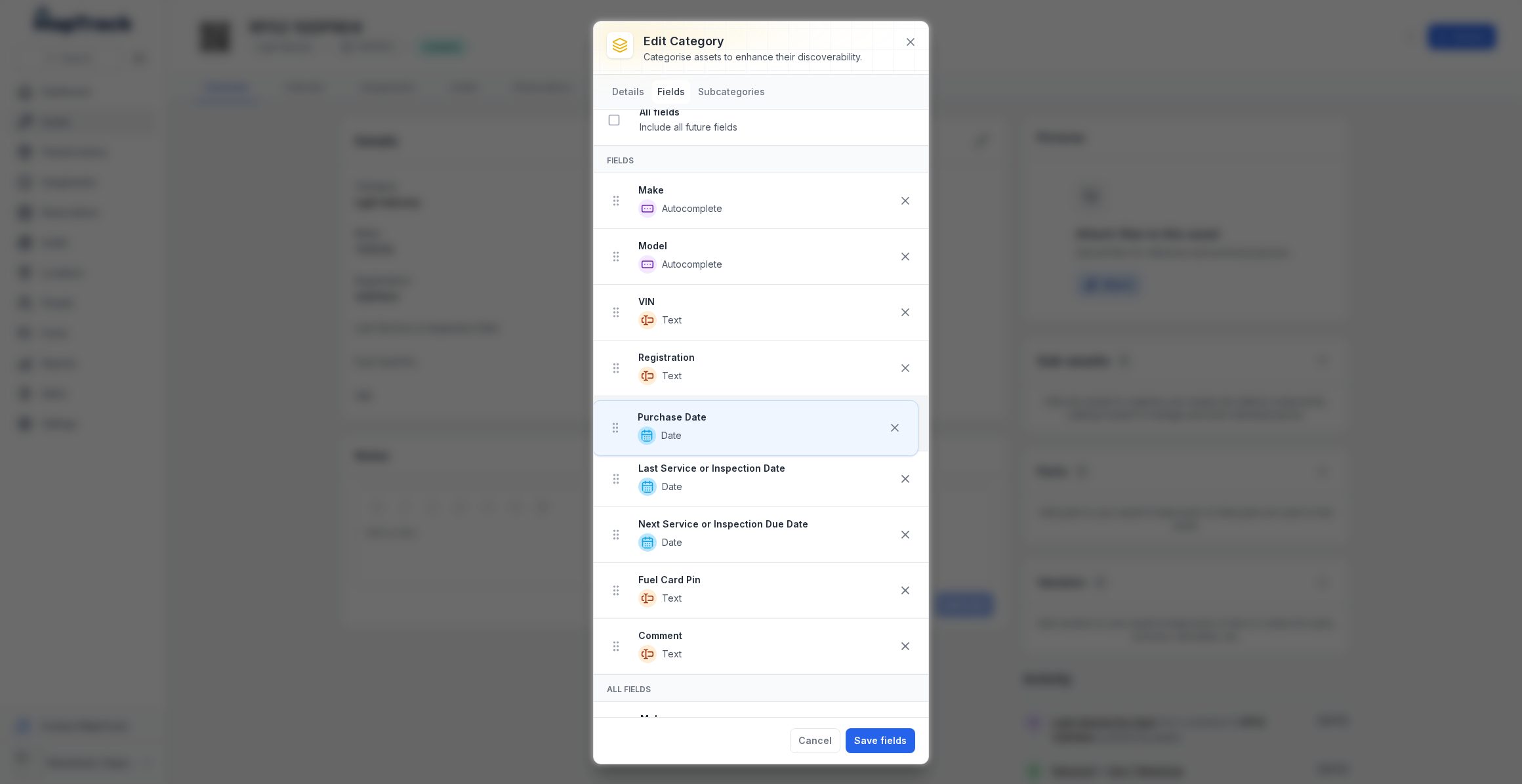
drag, startPoint x: 618, startPoint y: 650, endPoint x: 618, endPoint y: 413, distance: 237.0
click at [618, 413] on ul "Make Autocomplete Model Autocomplete VIN Text Registration Text Last Service or…" at bounding box center [761, 424] width 335 height 501
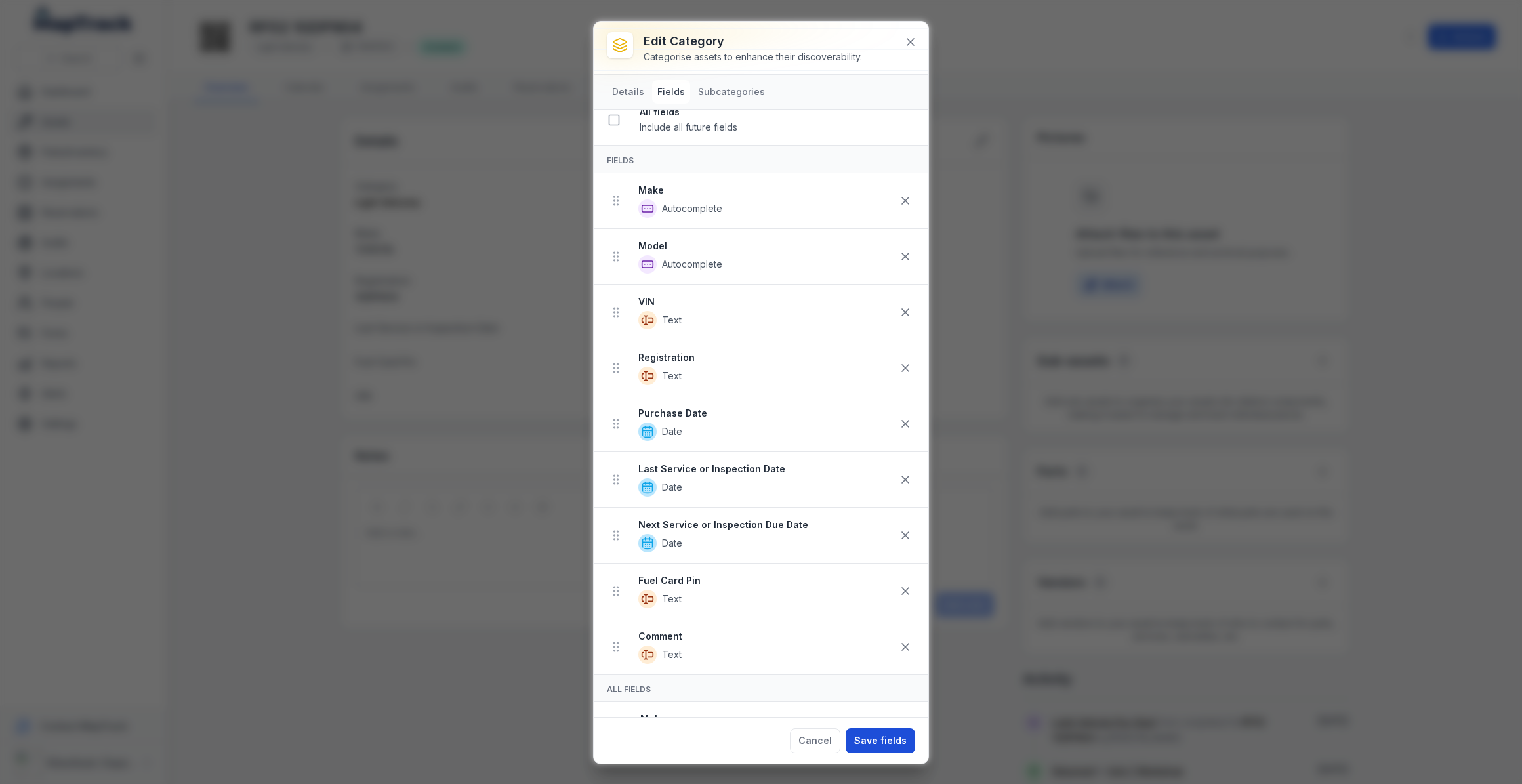
click at [889, 737] on button "Save fields" at bounding box center [880, 741] width 70 height 25
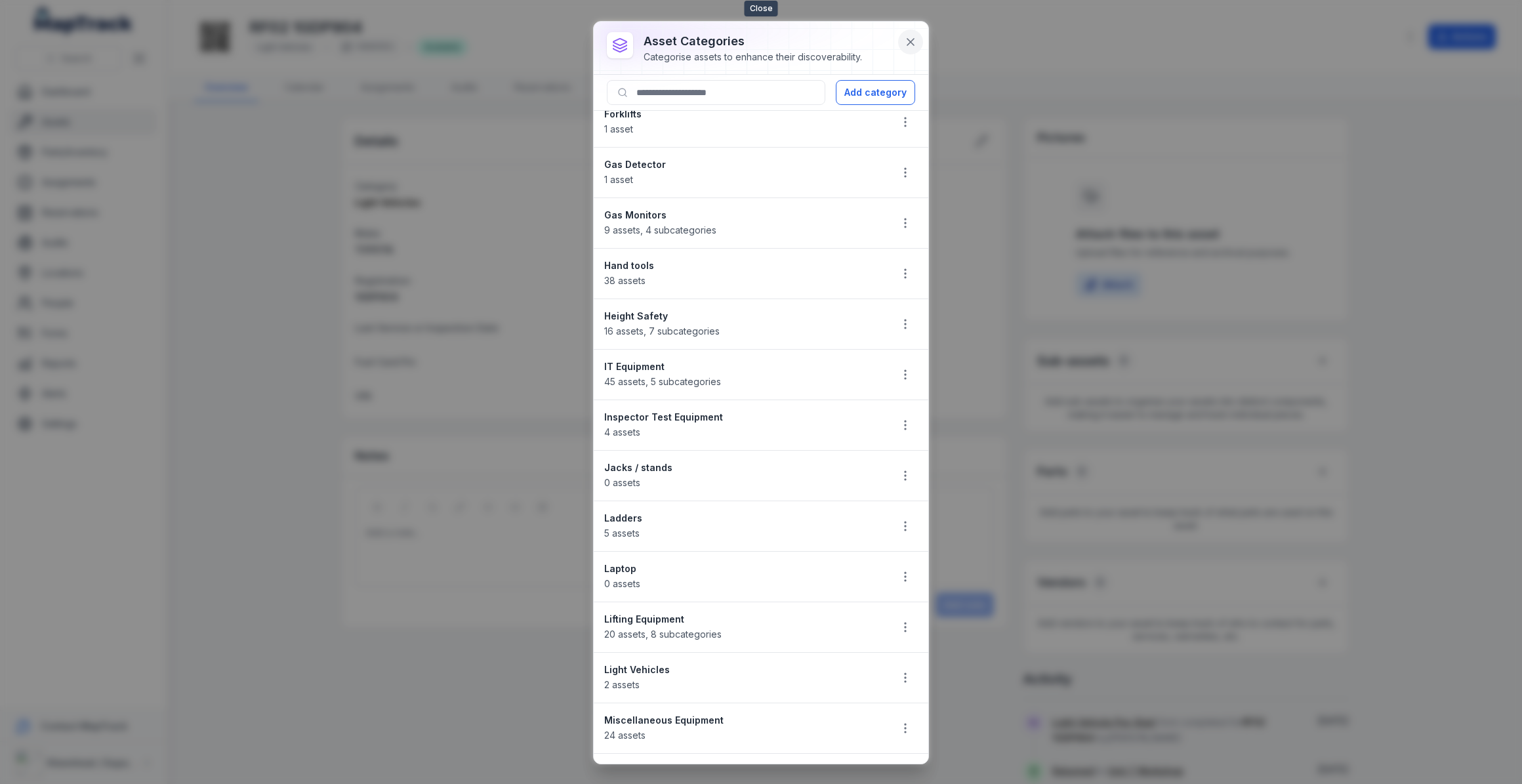
click at [913, 40] on icon at bounding box center [911, 42] width 13 height 13
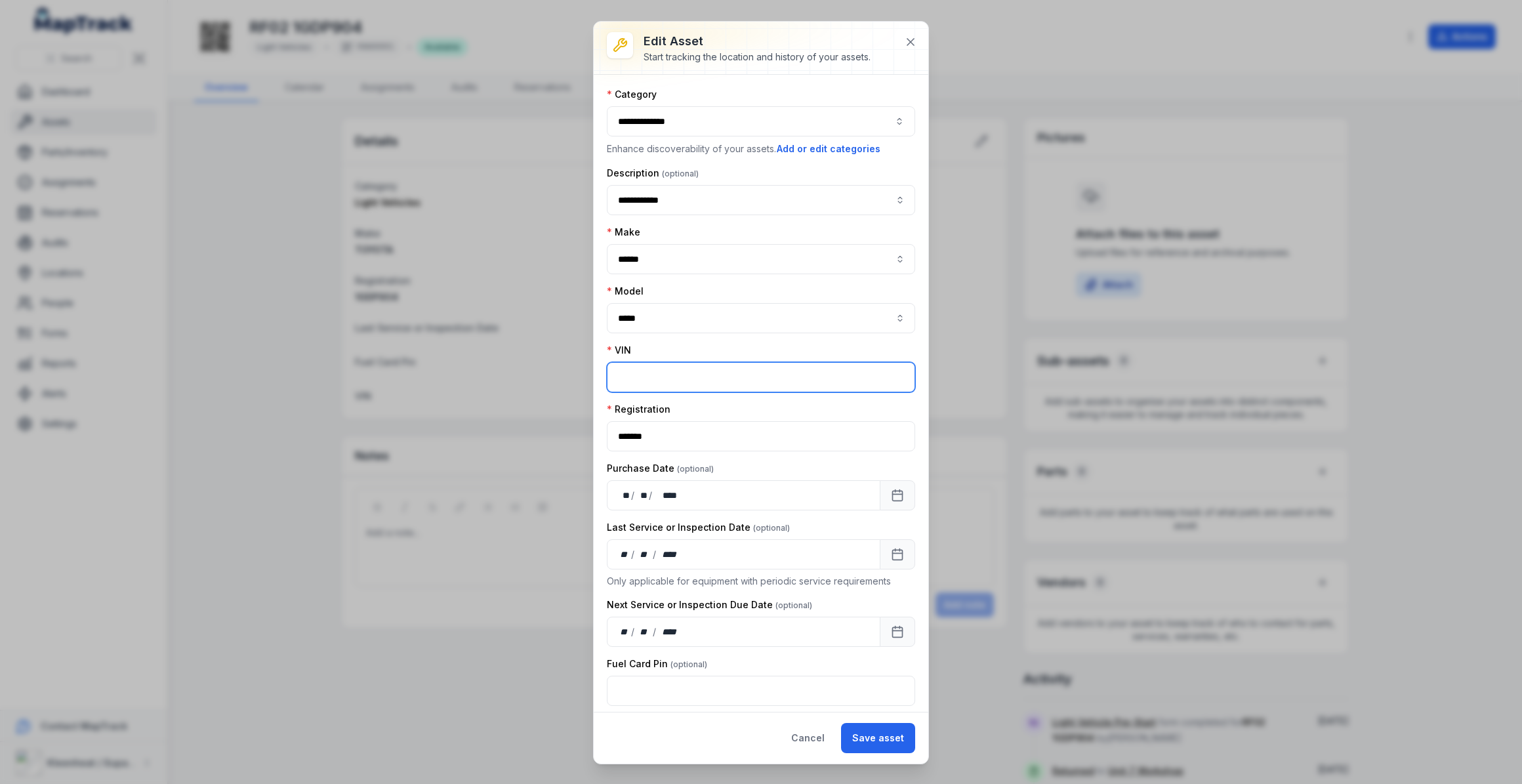
click at [665, 373] on input "text" at bounding box center [761, 377] width 309 height 30
paste input "**********"
type input "**********"
click at [872, 738] on button "Save asset" at bounding box center [878, 737] width 74 height 30
